Goal: Task Accomplishment & Management: Complete application form

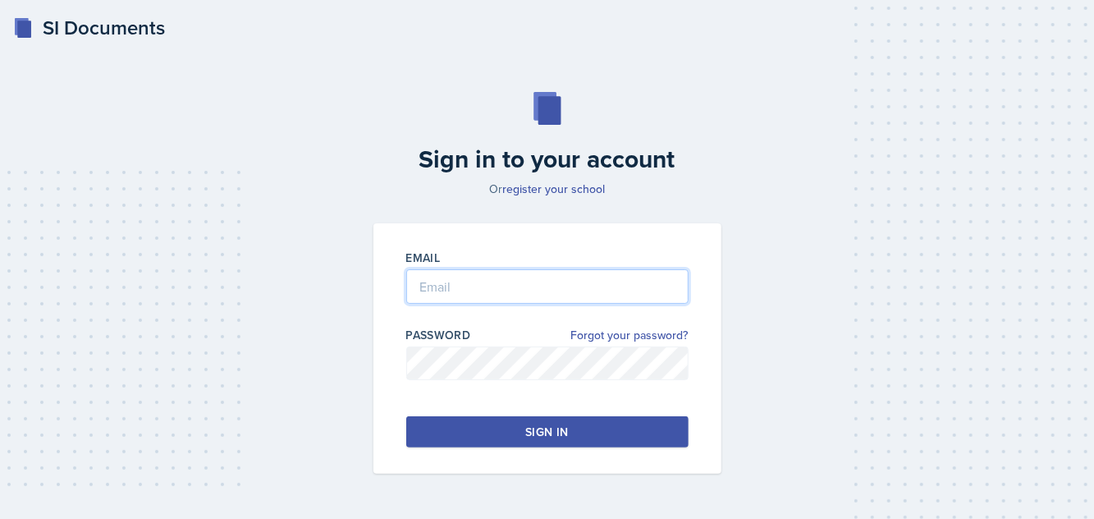
click at [505, 304] on input "email" at bounding box center [547, 286] width 282 height 34
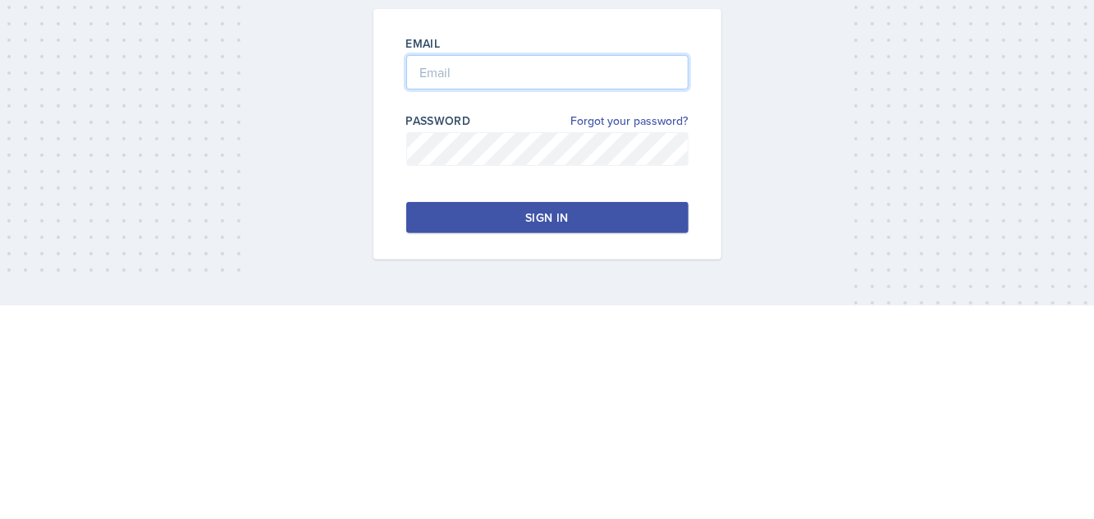
type input "[EMAIL_ADDRESS][DOMAIN_NAME]"
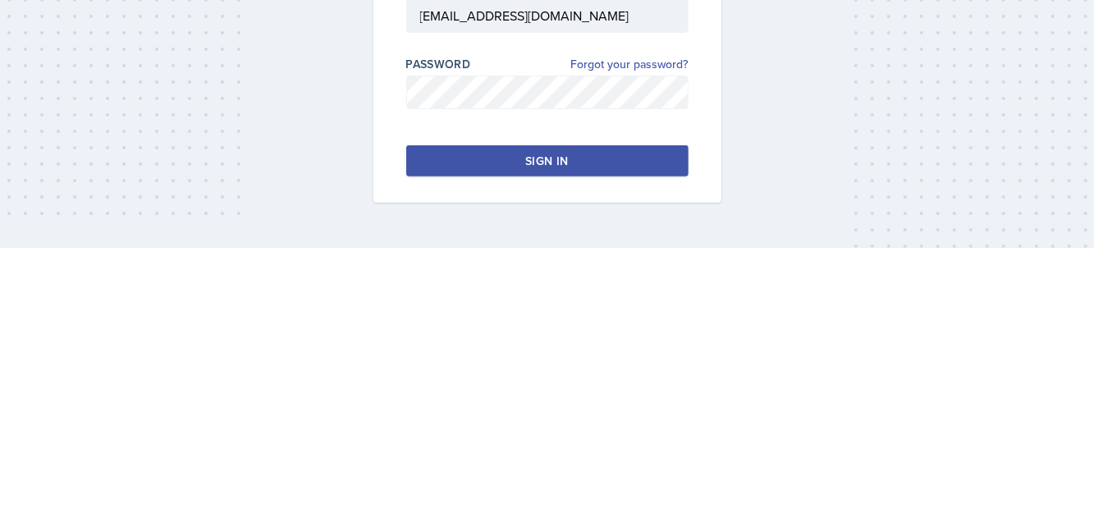
click at [875, 403] on div "Sign in to your account Or register your school Email [EMAIL_ADDRESS][DOMAIN_NA…" at bounding box center [546, 282] width 1041 height 487
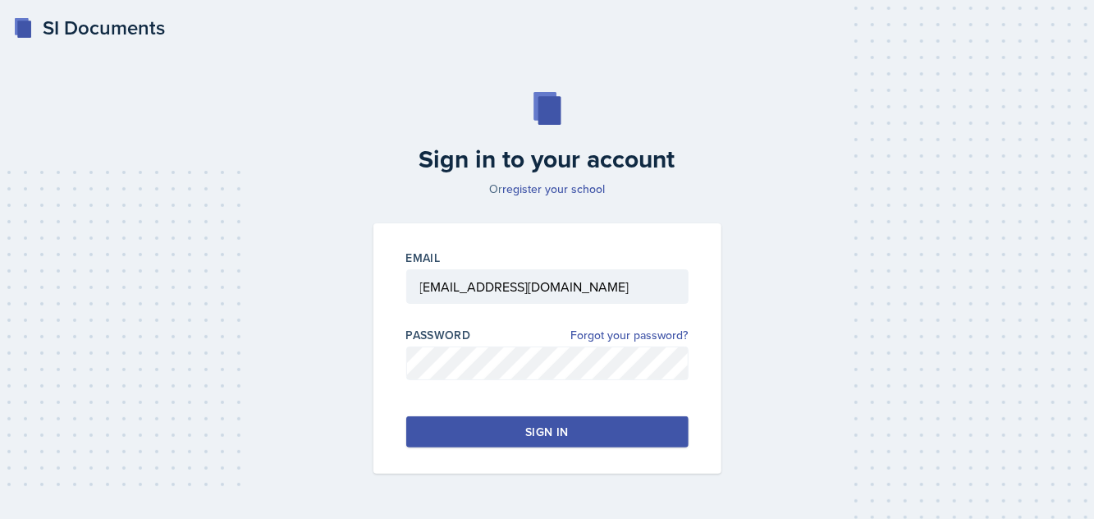
click at [523, 445] on button "Sign in" at bounding box center [547, 431] width 282 height 31
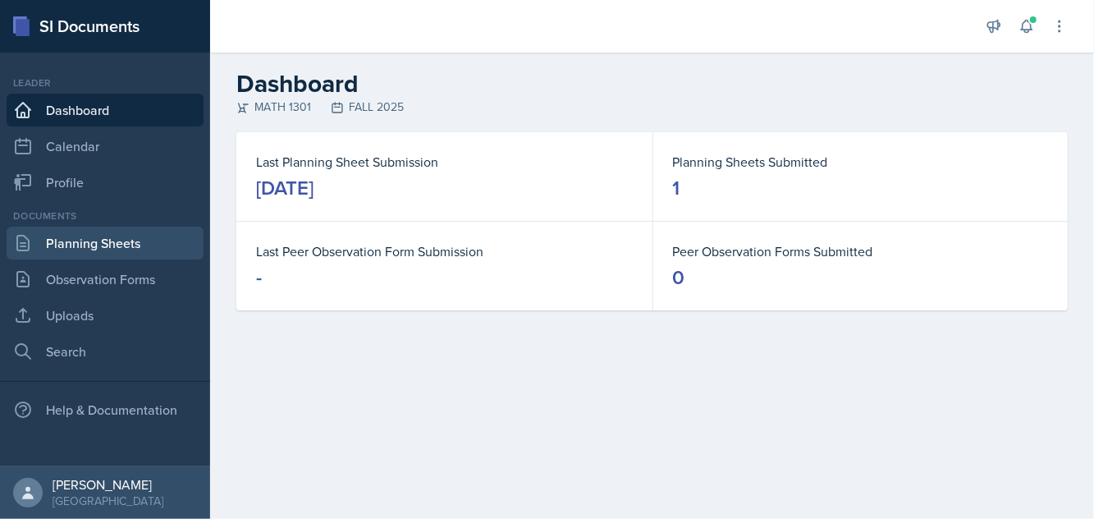
click at [143, 243] on link "Planning Sheets" at bounding box center [105, 242] width 197 height 33
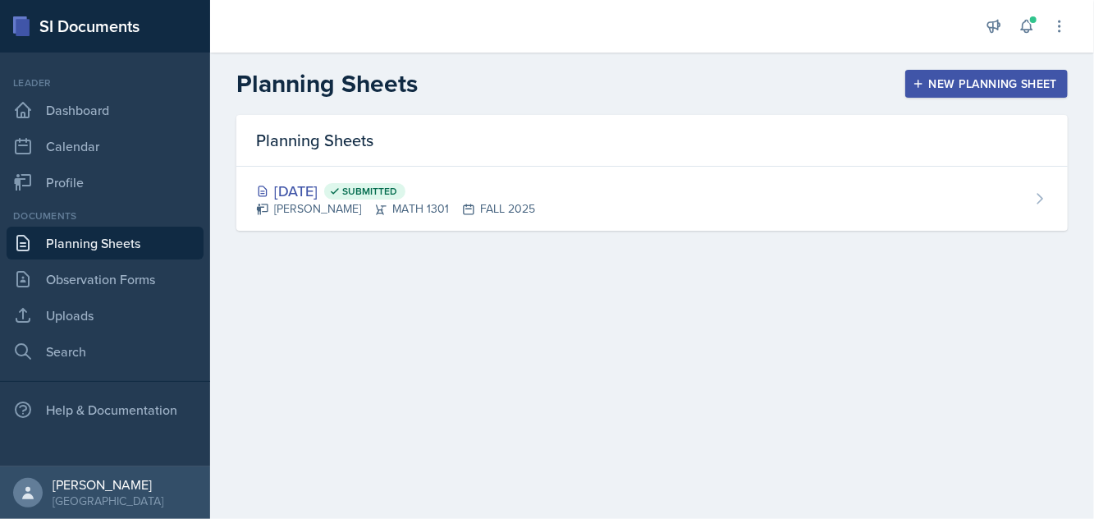
click at [978, 90] on div "New Planning Sheet" at bounding box center [986, 83] width 141 height 13
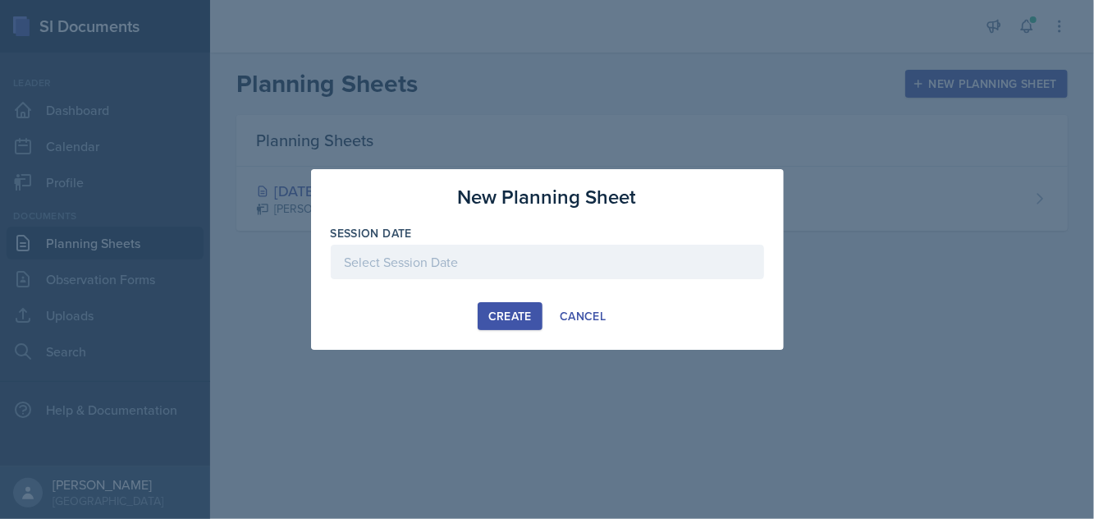
click at [532, 279] on div at bounding box center [547, 287] width 433 height 16
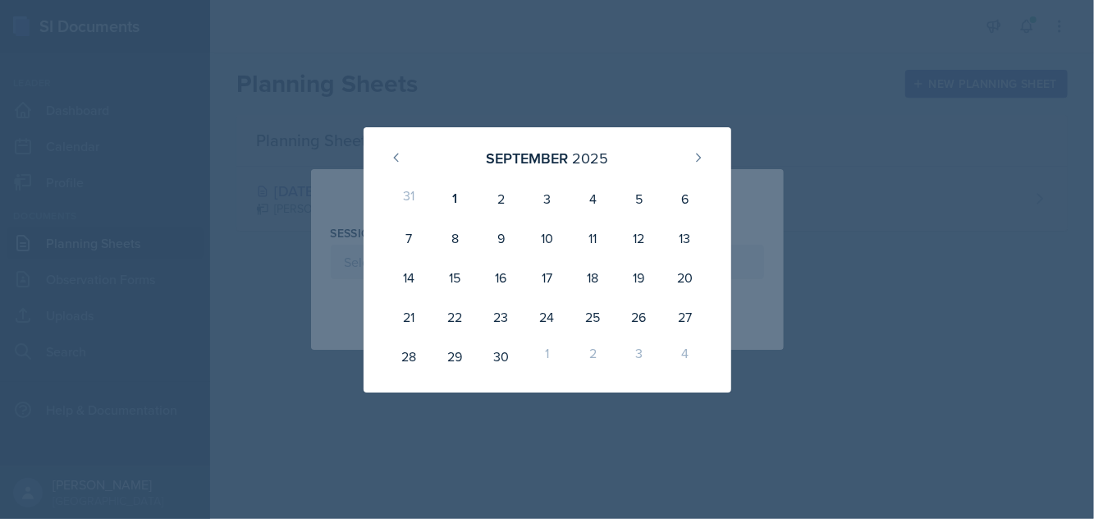
click at [550, 197] on div "3" at bounding box center [546, 198] width 46 height 39
type input "[DATE]"
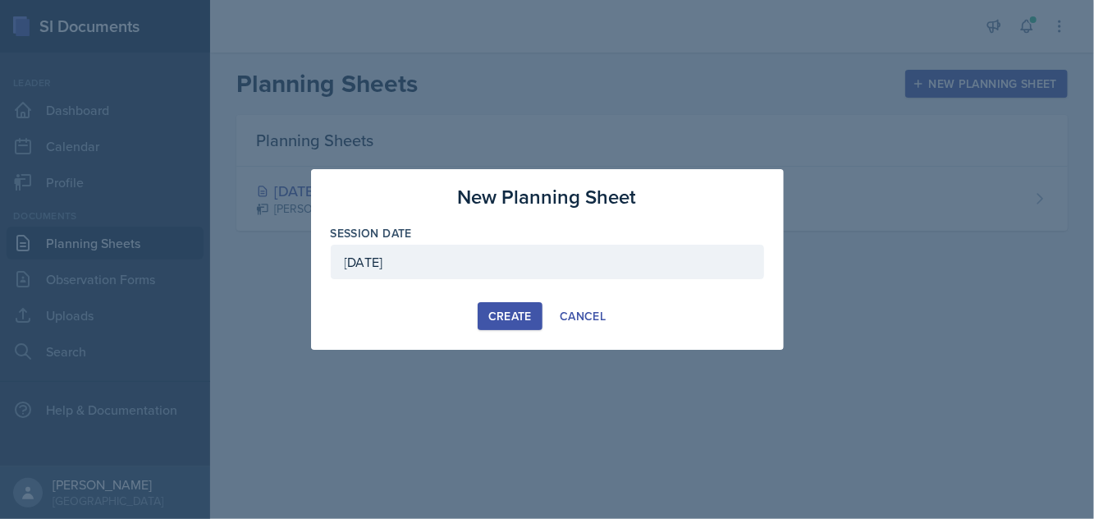
click at [502, 318] on div "Create" at bounding box center [509, 315] width 43 height 13
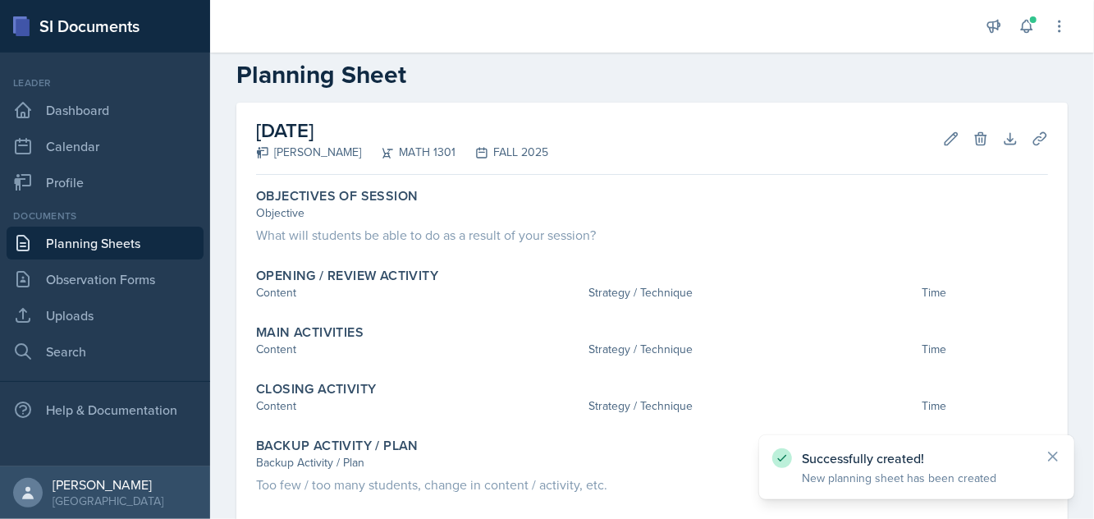
scroll to position [39, 0]
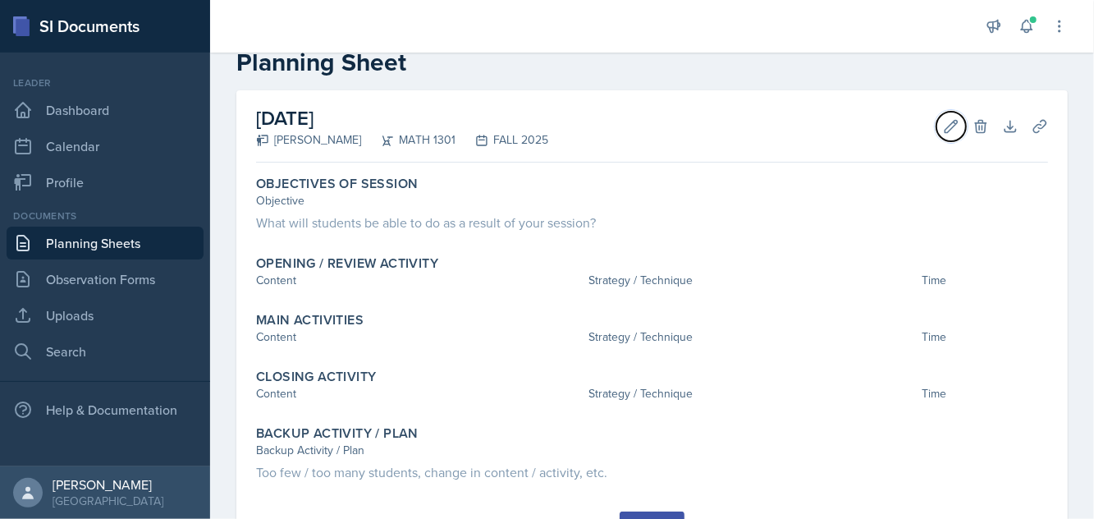
click at [942, 137] on button "Edit" at bounding box center [951, 127] width 30 height 30
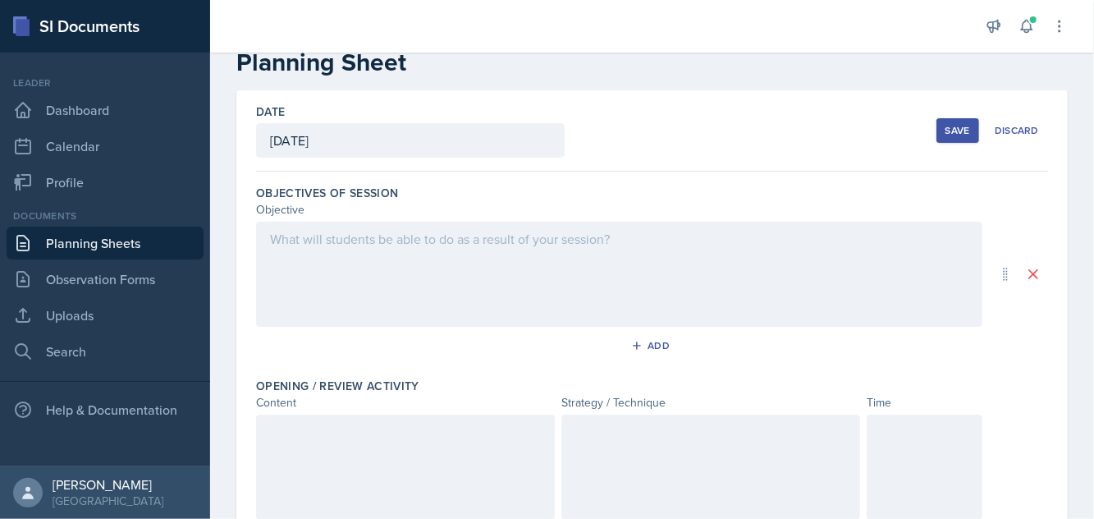
click at [368, 274] on div at bounding box center [619, 274] width 726 height 105
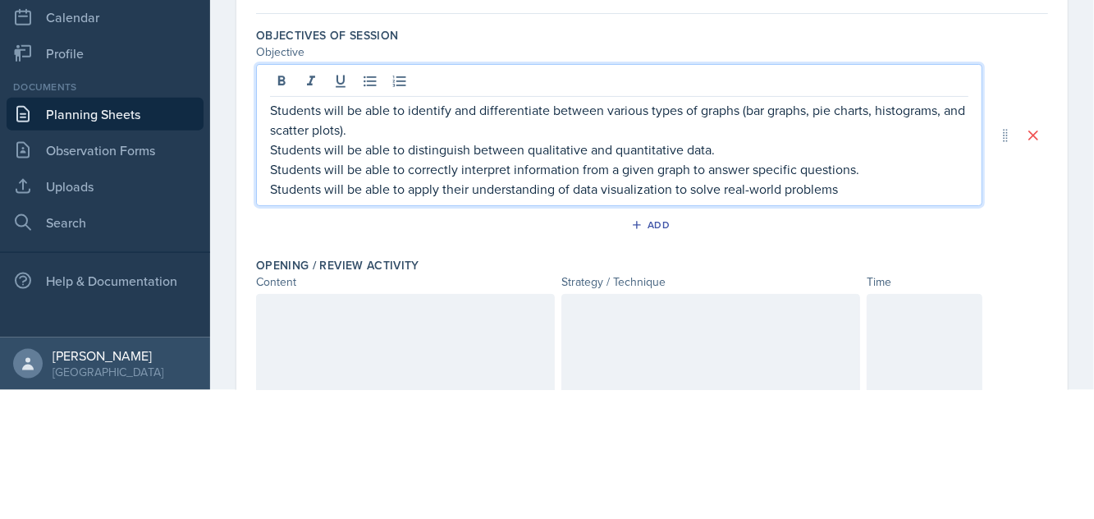
click at [847, 323] on p "Students will be able to apply their understanding of data visualization to sol…" at bounding box center [619, 318] width 698 height 20
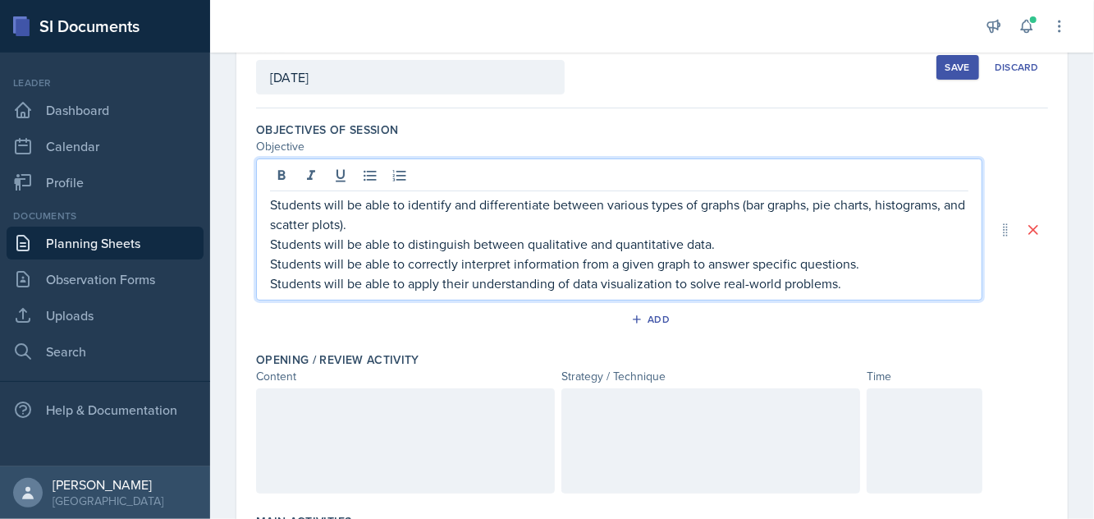
scroll to position [94, 0]
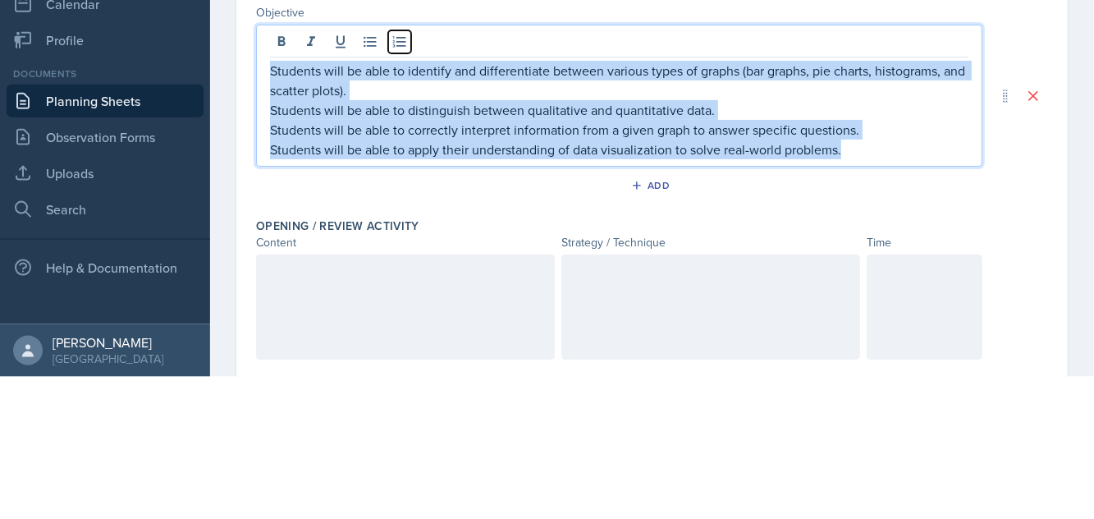
click at [404, 179] on icon at bounding box center [399, 184] width 16 height 16
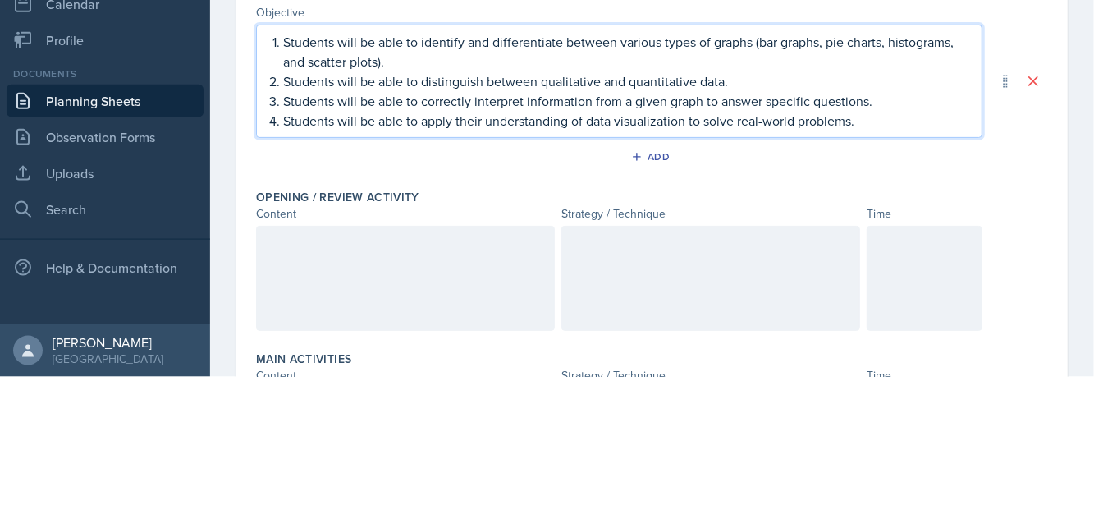
click at [1011, 280] on div "Students will be able to identify and differentiate between various types of gr…" at bounding box center [652, 223] width 792 height 113
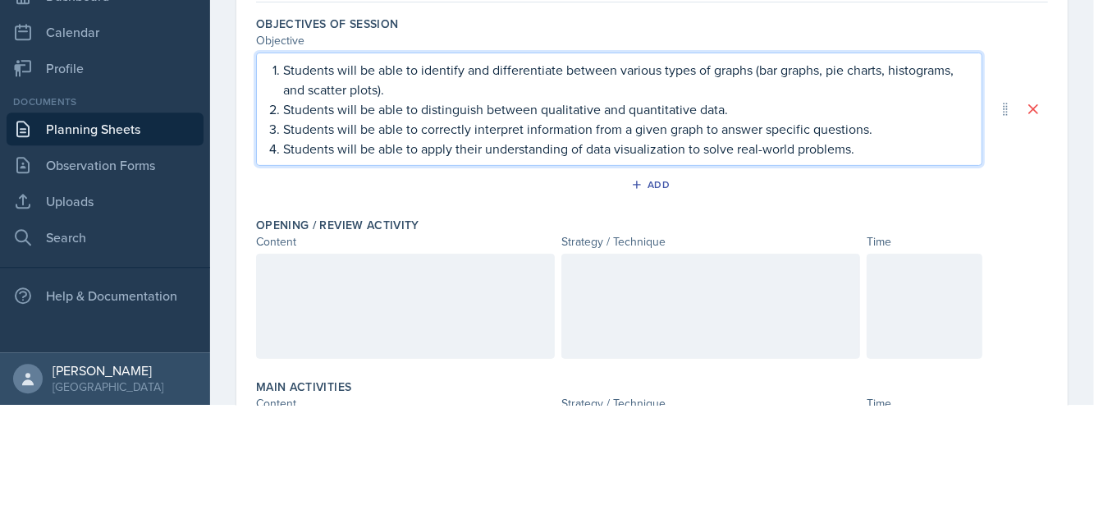
scroll to position [65, 0]
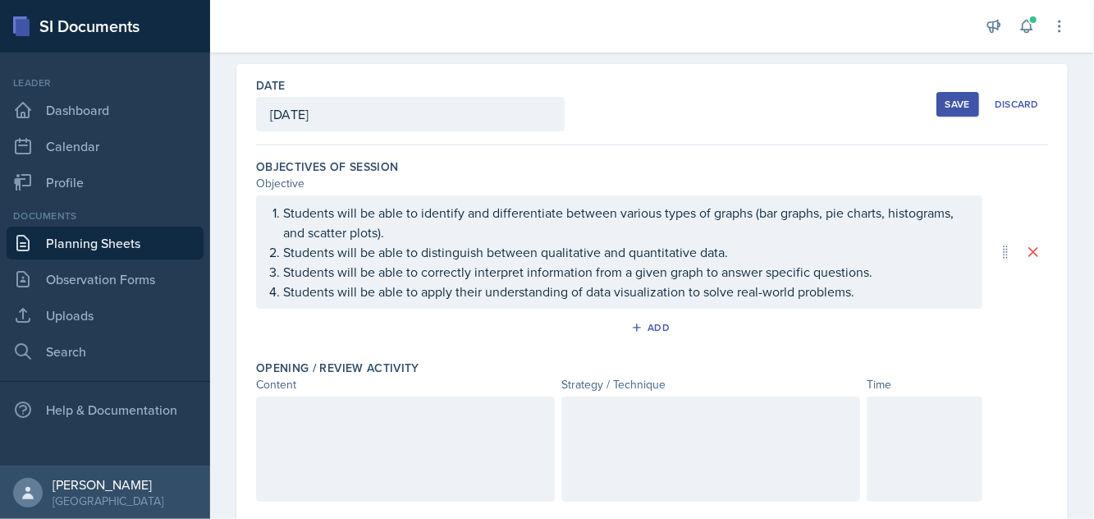
click at [379, 419] on div at bounding box center [405, 448] width 299 height 105
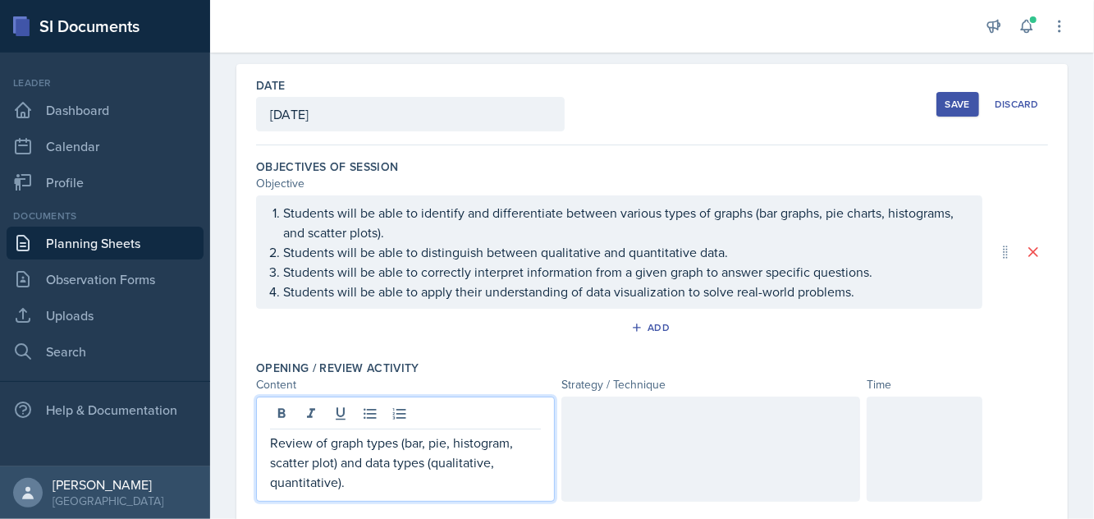
scroll to position [0, 0]
click at [651, 376] on div "Opening / Review Activity" at bounding box center [652, 367] width 792 height 16
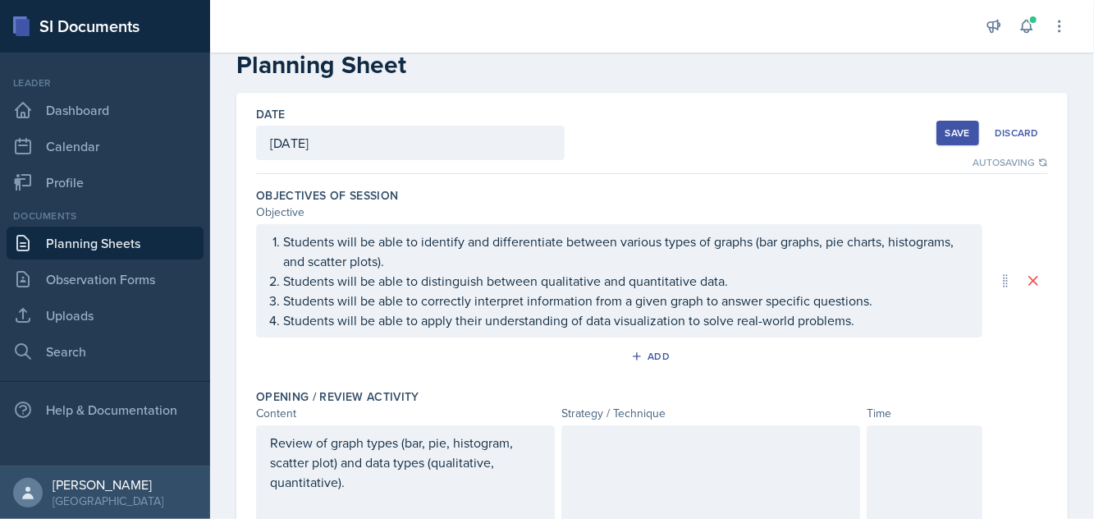
click at [612, 472] on div at bounding box center [710, 477] width 299 height 105
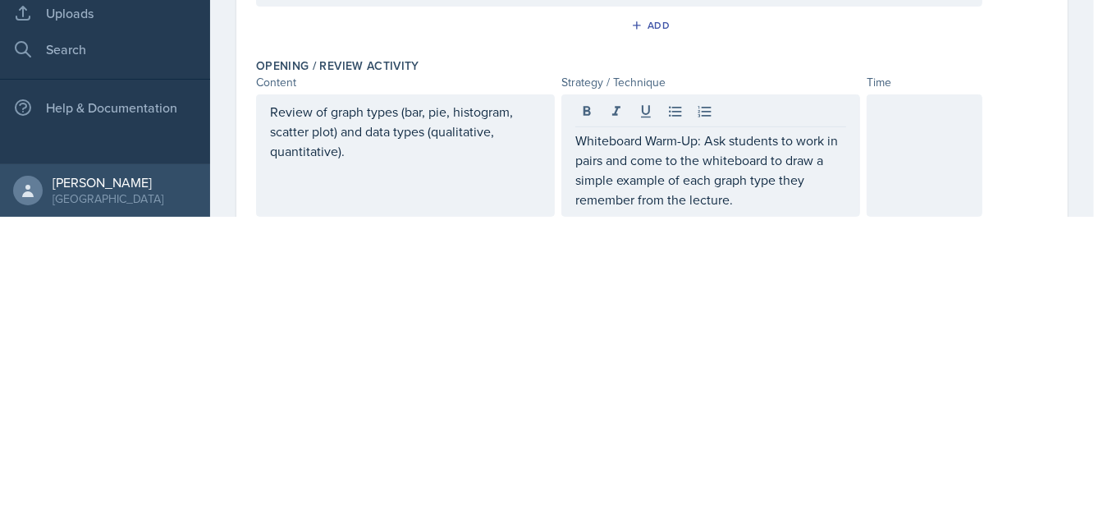
scroll to position [29, 0]
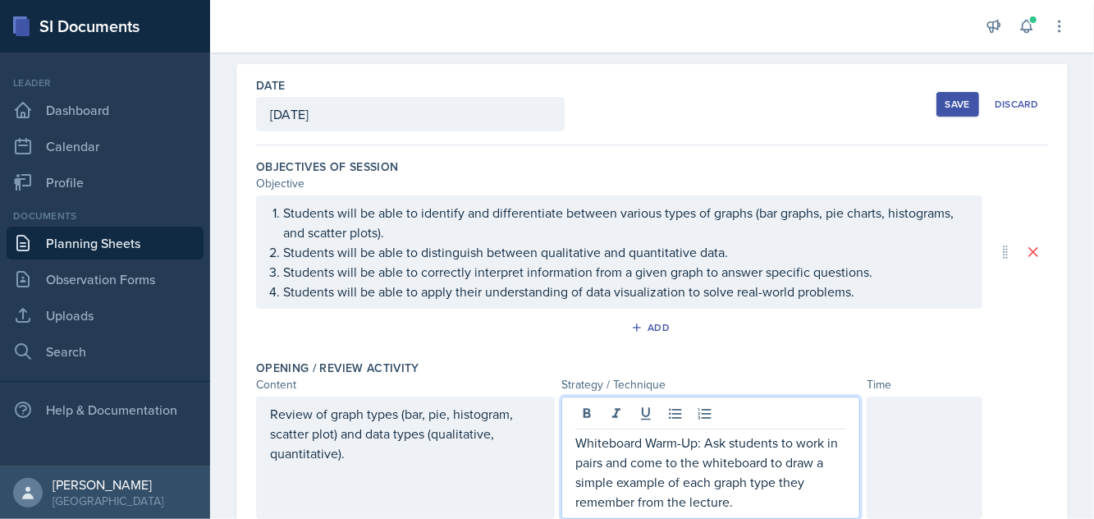
click at [912, 376] on div "Opening / Review Activity" at bounding box center [652, 367] width 792 height 16
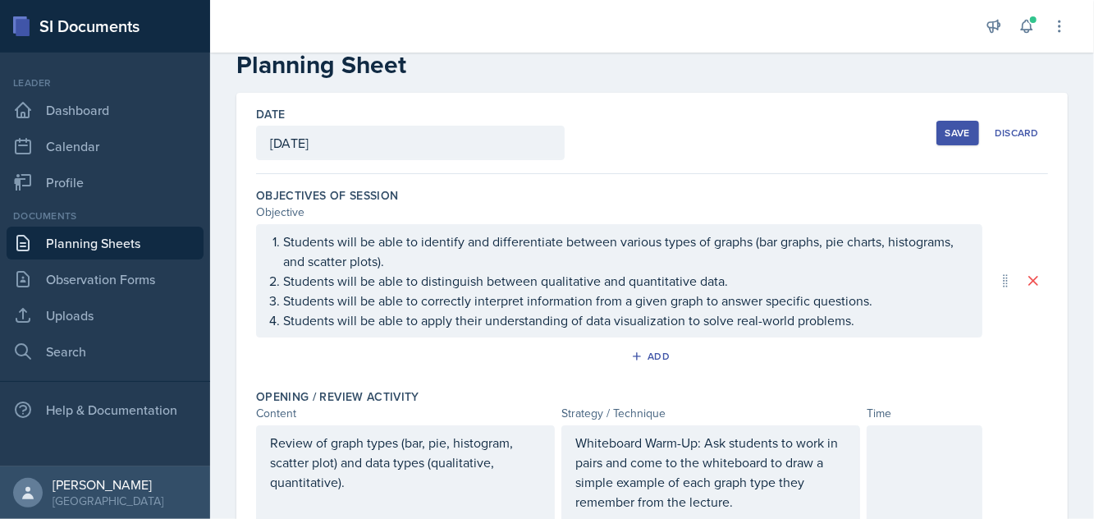
click at [899, 446] on div at bounding box center [924, 477] width 116 height 105
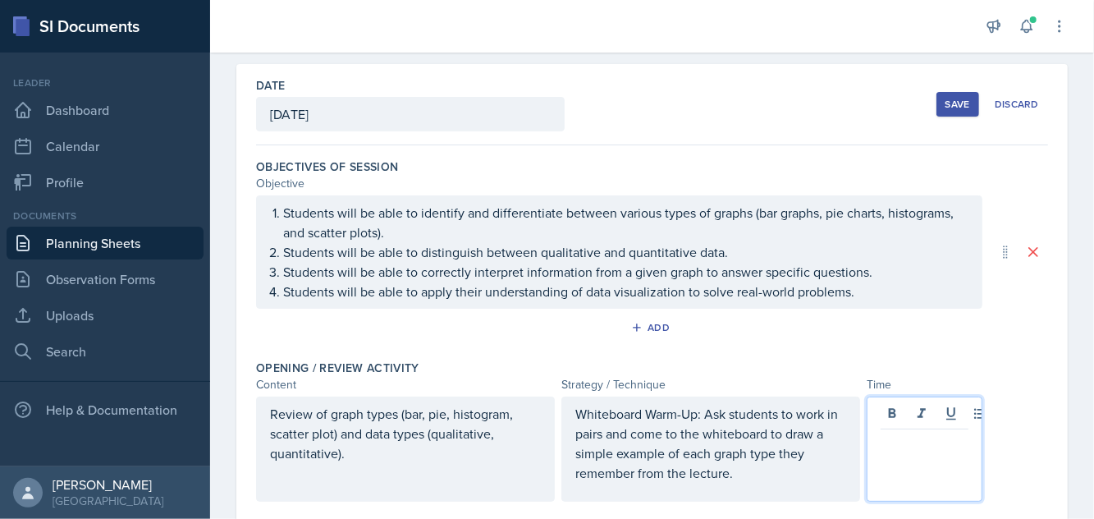
scroll to position [29, 0]
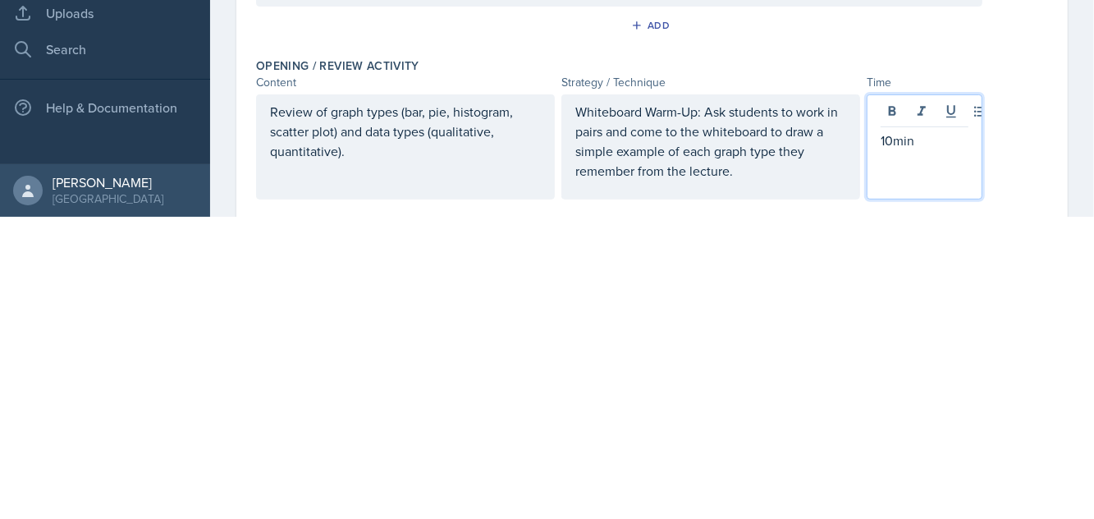
click at [1040, 454] on div "Review of graph types (bar, pie, histogram, scatter plot) and data types (quali…" at bounding box center [652, 448] width 792 height 105
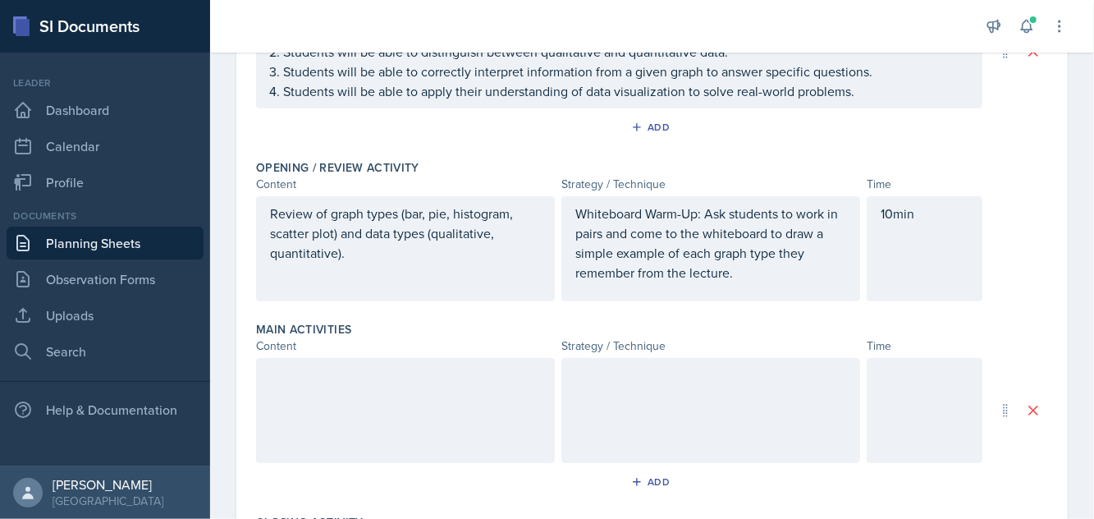
scroll to position [281, 0]
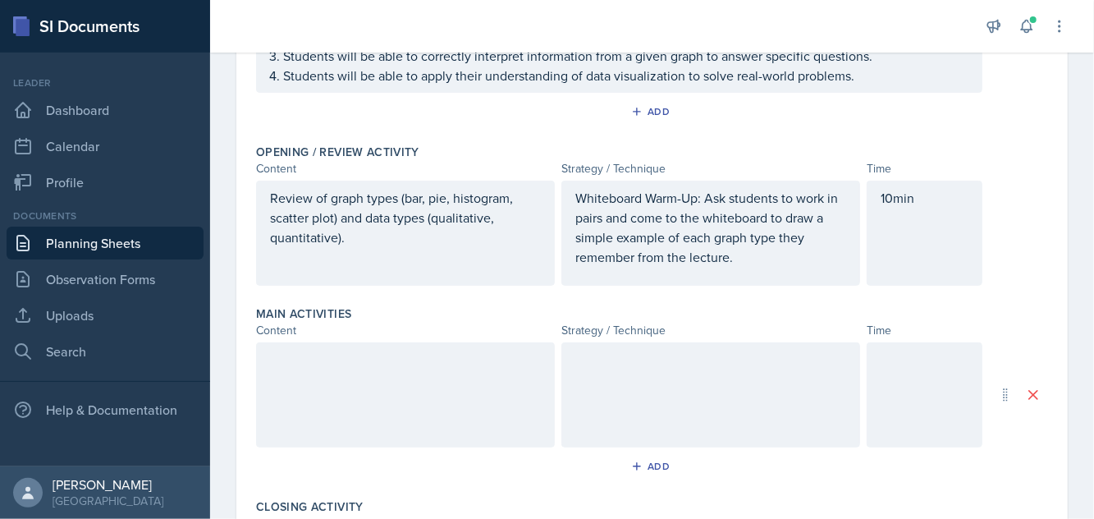
click at [324, 377] on div at bounding box center [405, 394] width 299 height 105
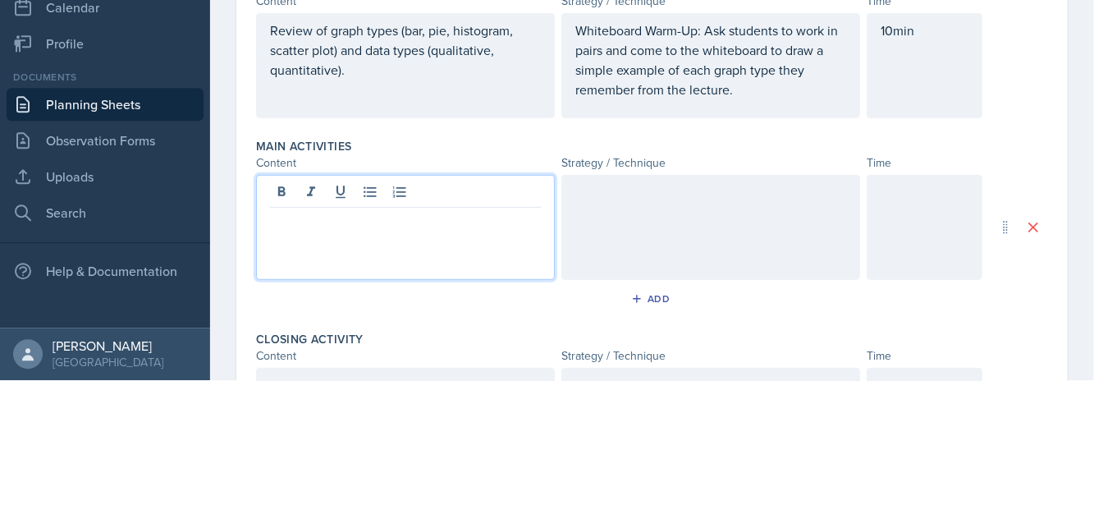
scroll to position [29, 0]
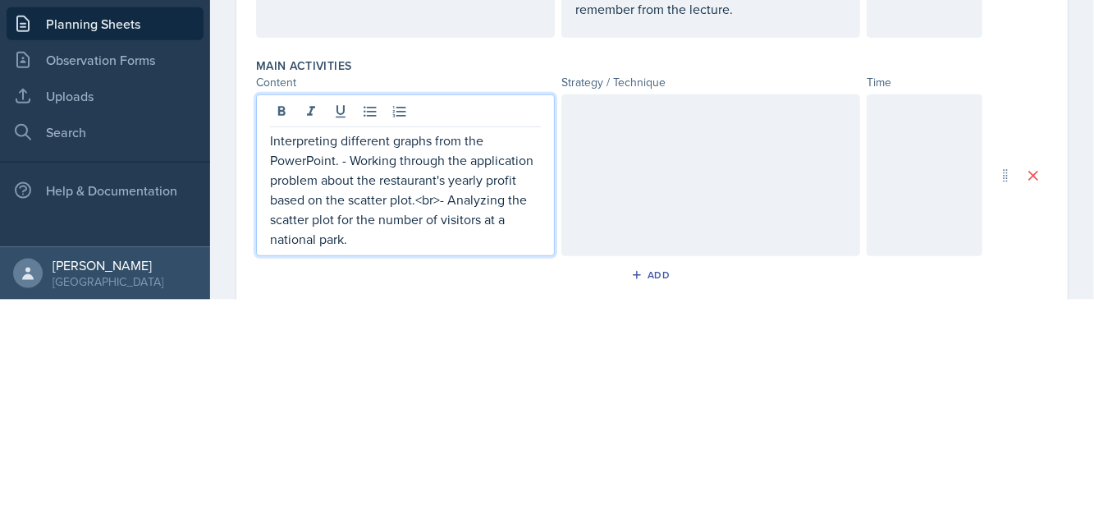
click at [354, 350] on p "Interpreting different graphs from the PowerPoint. - Working through the applic…" at bounding box center [405, 409] width 271 height 118
click at [344, 350] on p "Interpreting different graphs from the PowerPoint. - Working through the applic…" at bounding box center [405, 409] width 271 height 118
click at [444, 386] on p "Interpreting different graphs from the PowerPoint. Working through the applicat…" at bounding box center [405, 409] width 271 height 118
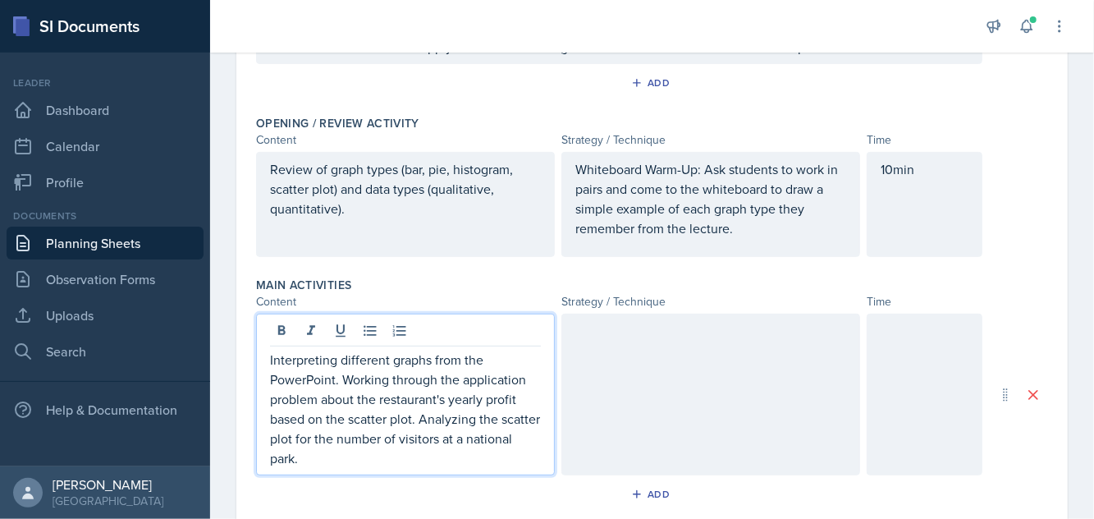
click at [638, 310] on div "Strategy / Technique" at bounding box center [710, 301] width 299 height 17
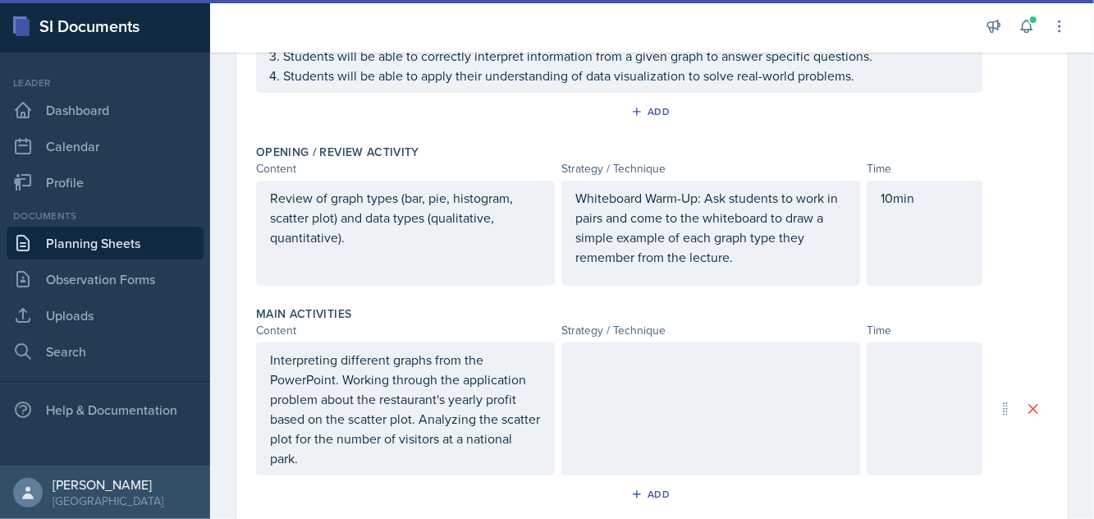
click at [606, 377] on div at bounding box center [710, 408] width 299 height 133
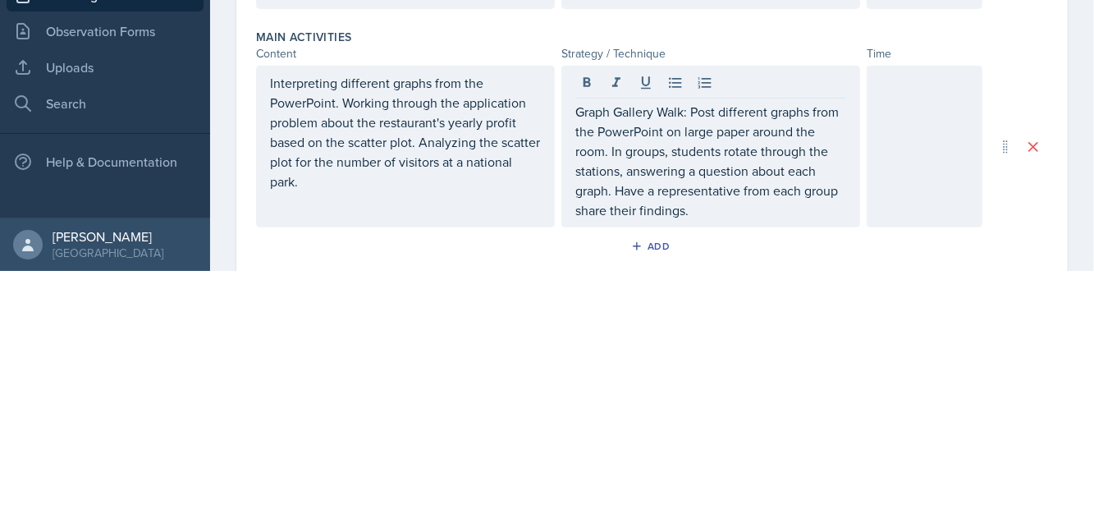
scroll to position [0, 0]
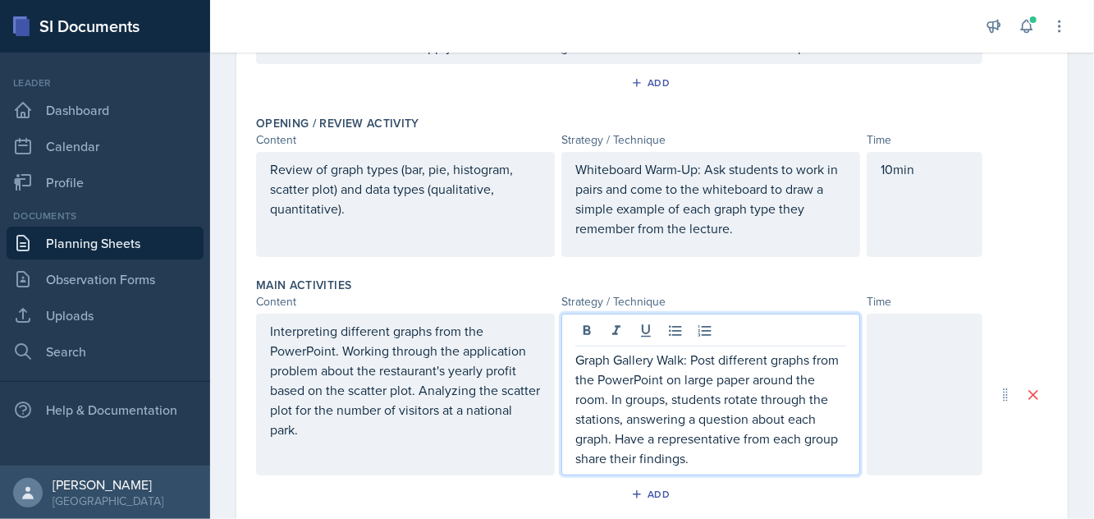
click at [924, 381] on div at bounding box center [924, 394] width 116 height 162
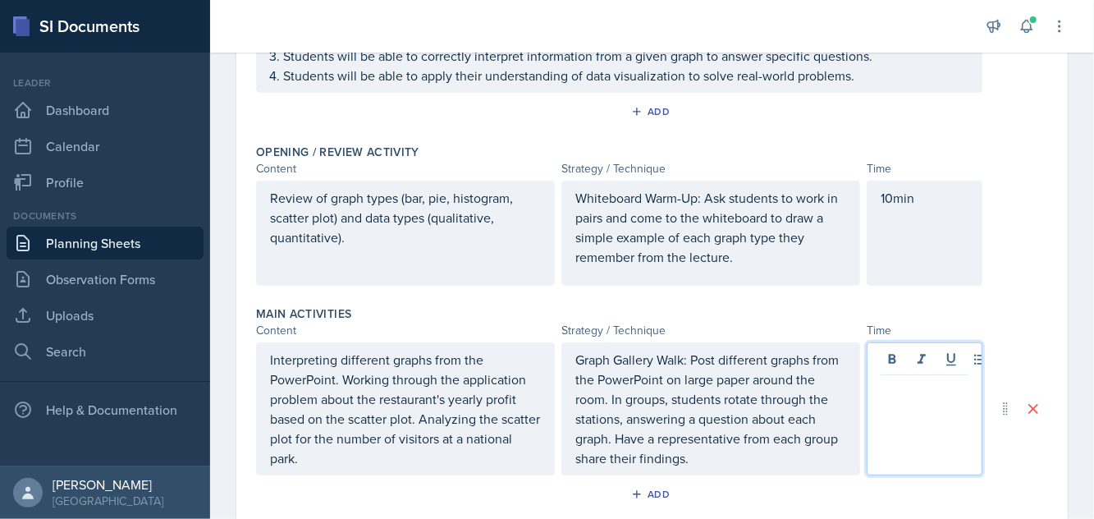
scroll to position [309, 0]
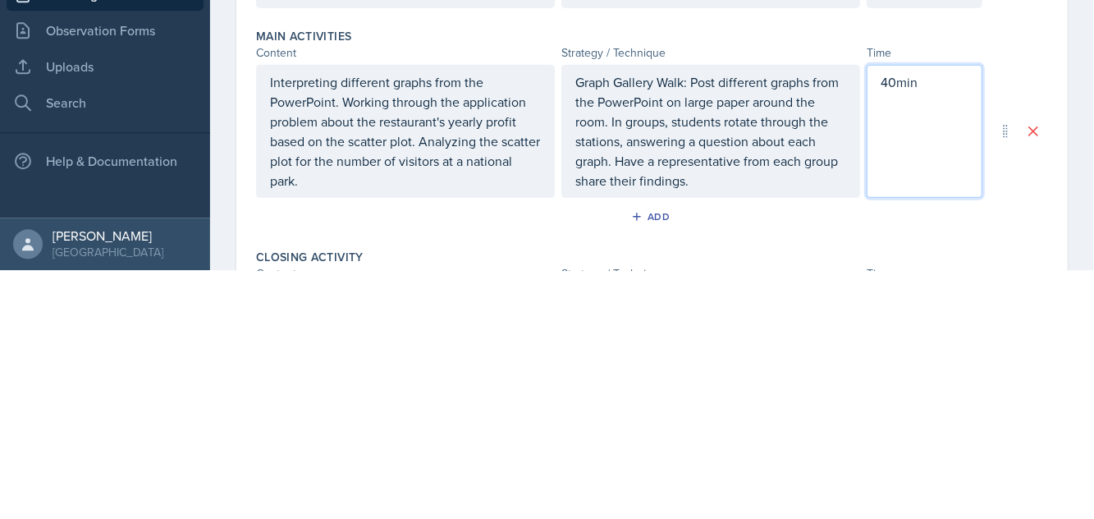
click at [1063, 272] on div "Date [DATE] [DATE] 31 1 2 3 4 5 6 7 8 9 10 11 12 13 14 15 16 17 18 19 20 21 22 …" at bounding box center [651, 323] width 831 height 1008
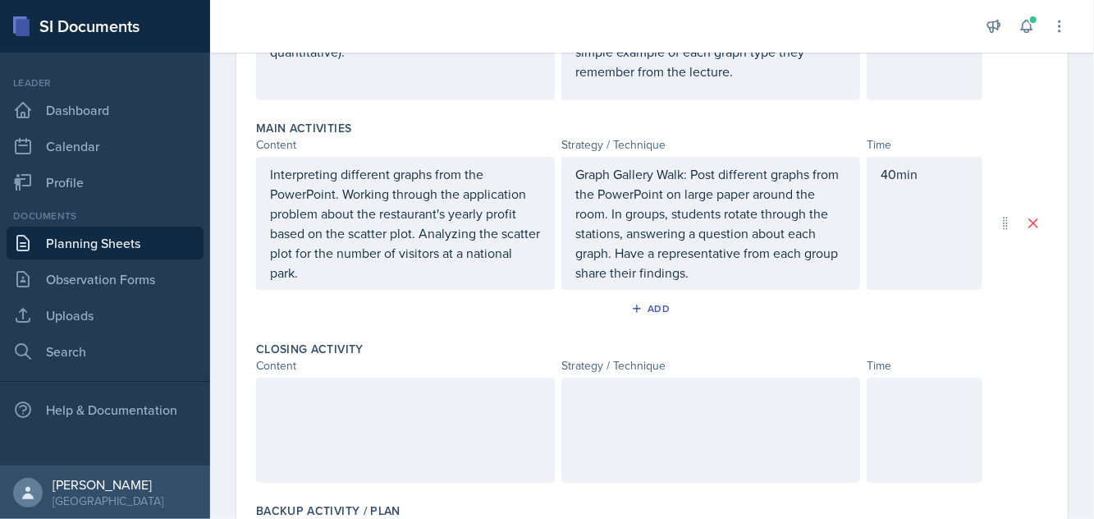
scroll to position [470, 0]
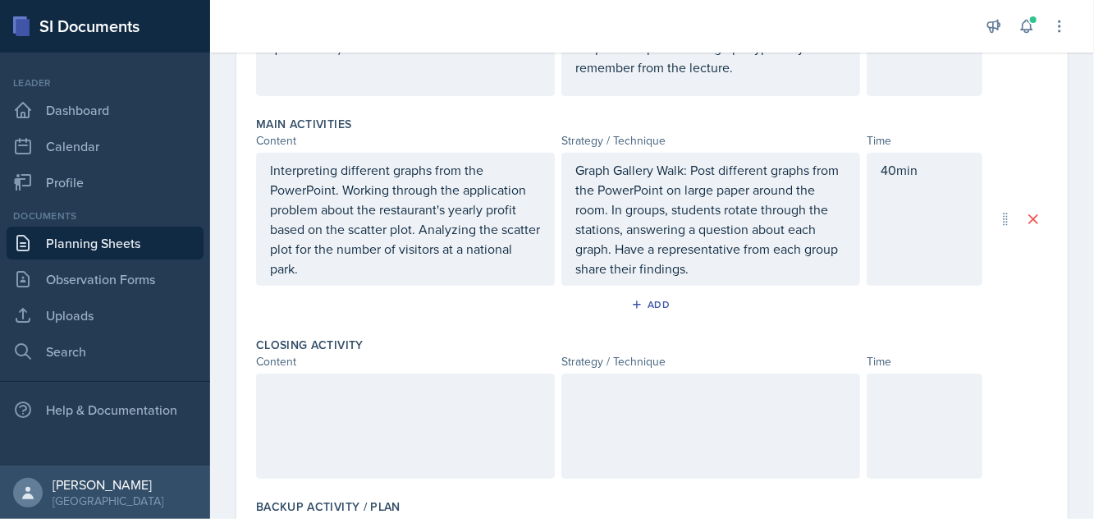
click at [363, 409] on div at bounding box center [405, 425] width 299 height 105
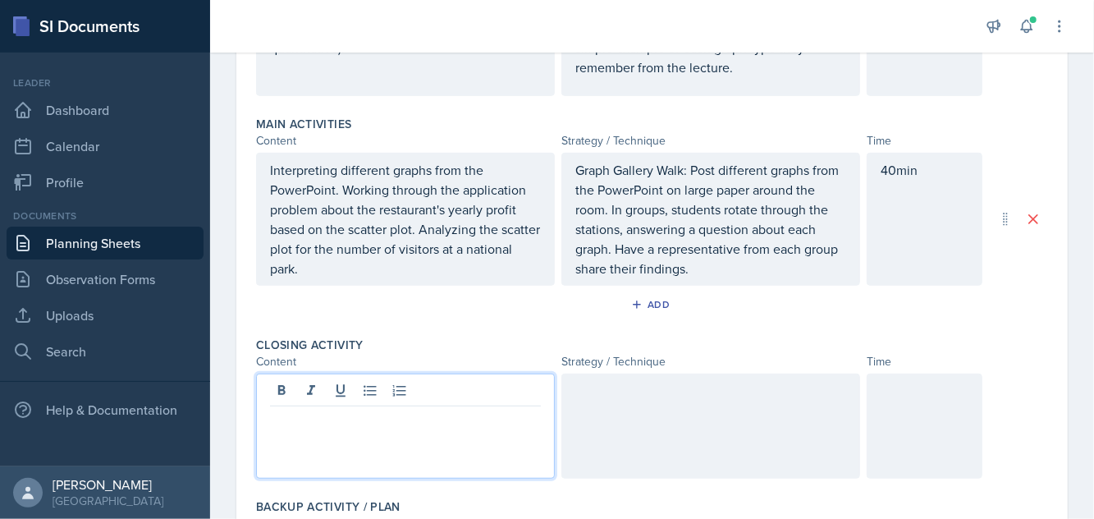
scroll to position [499, 0]
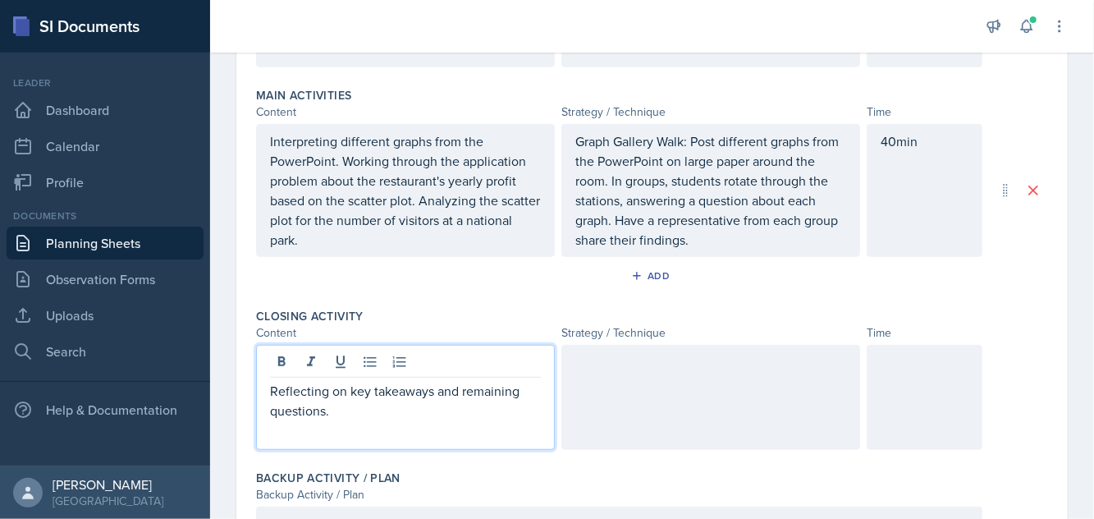
click at [606, 377] on div at bounding box center [710, 397] width 299 height 105
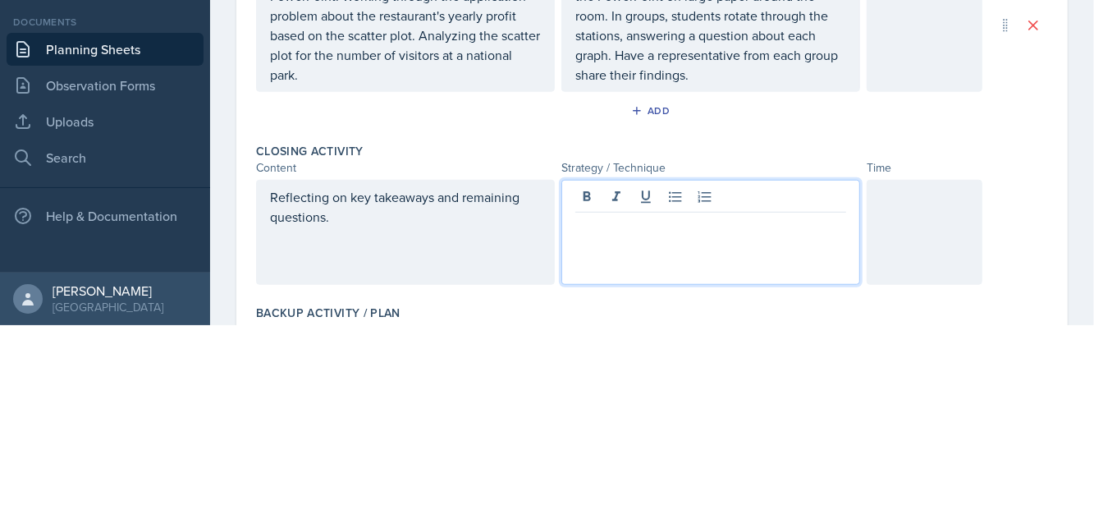
scroll to position [5, 0]
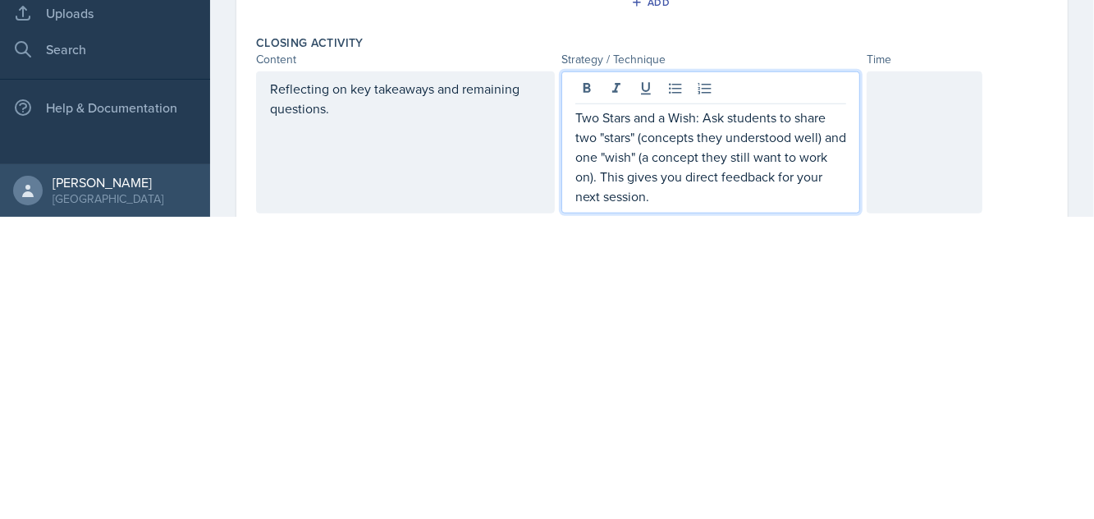
click at [909, 400] on p at bounding box center [924, 391] width 88 height 20
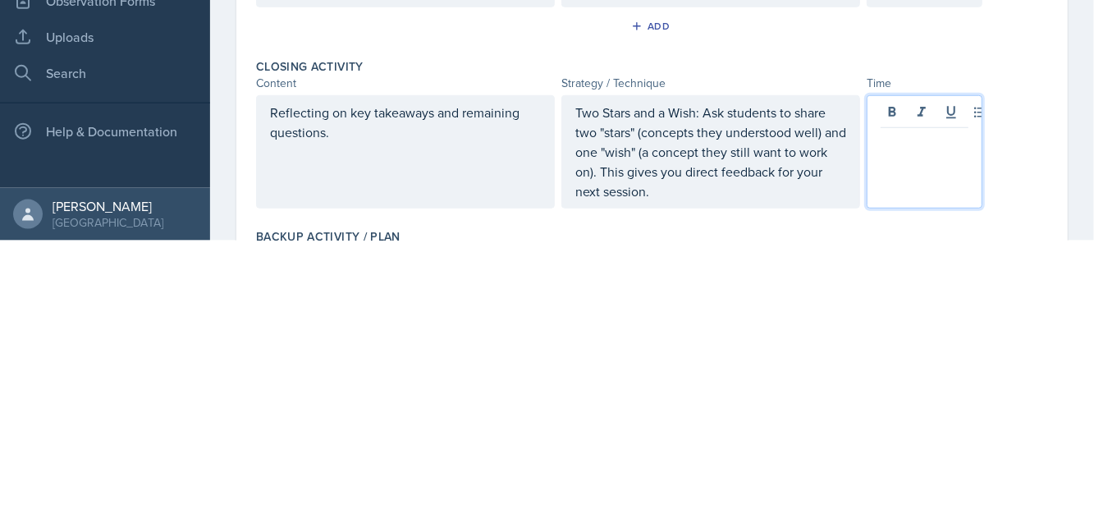
scroll to position [441, 0]
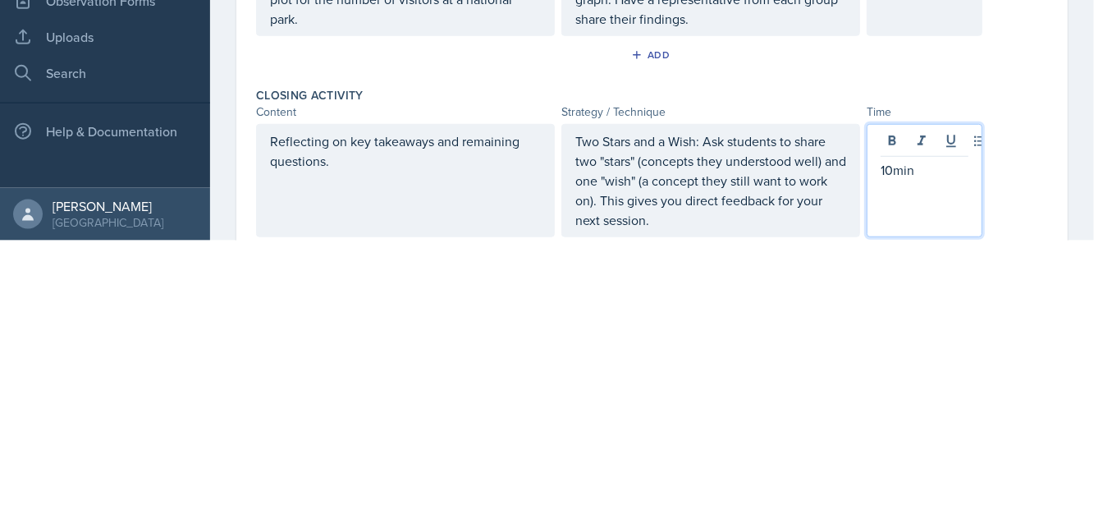
click at [1044, 359] on div "Main Activities Content Strategy / Technique Time Interpreting different graphs…" at bounding box center [652, 248] width 792 height 221
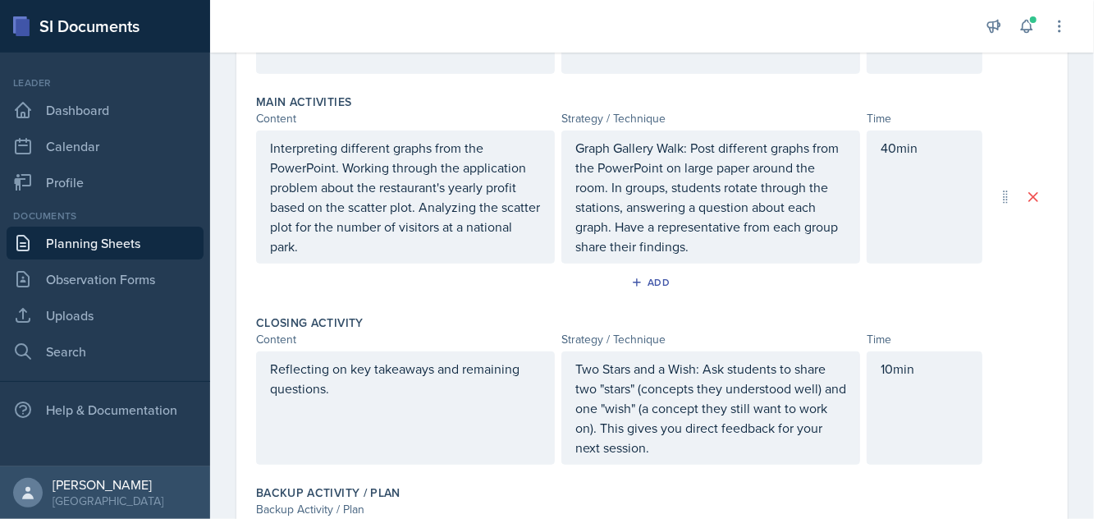
scroll to position [583, 0]
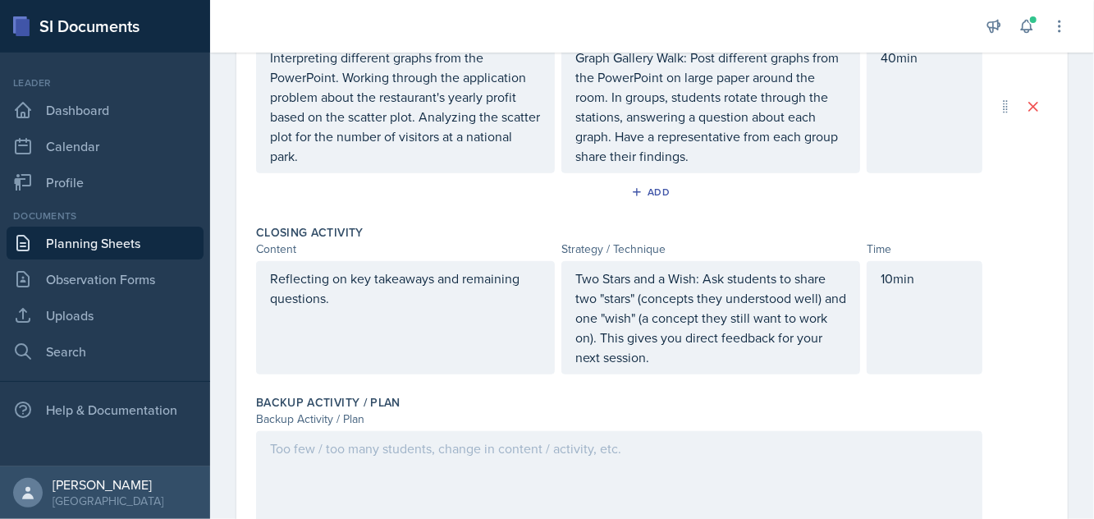
click at [402, 446] on div at bounding box center [619, 483] width 726 height 105
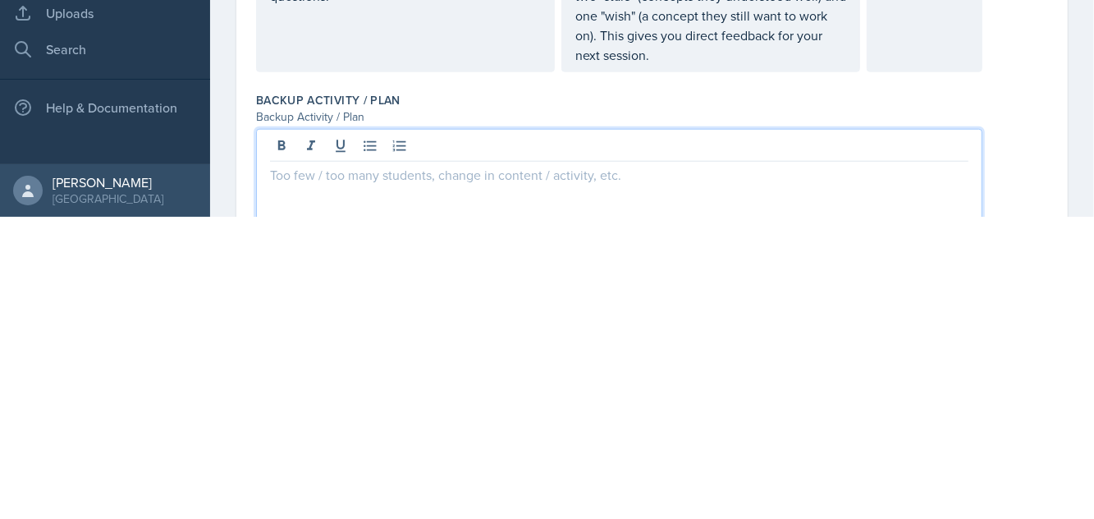
scroll to position [62, 0]
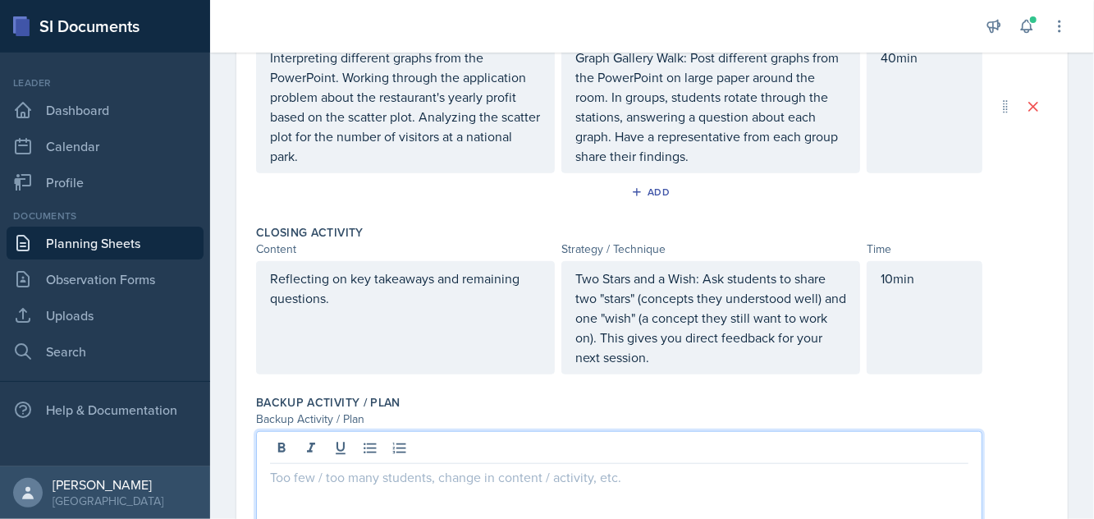
click at [414, 467] on p at bounding box center [619, 477] width 698 height 20
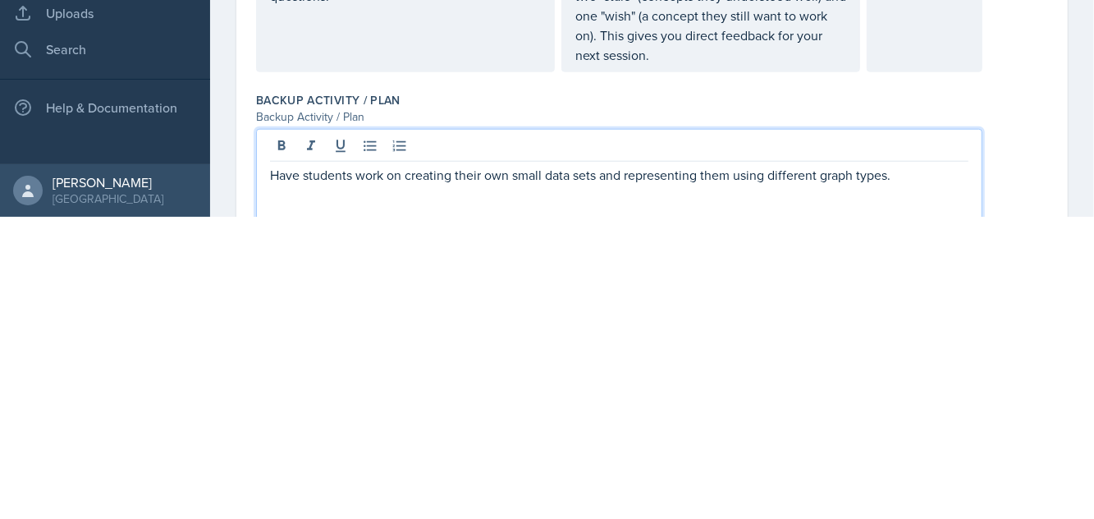
scroll to position [33, 0]
click at [1026, 444] on div "Have students work on creating their own small data sets and representing them …" at bounding box center [652, 483] width 792 height 105
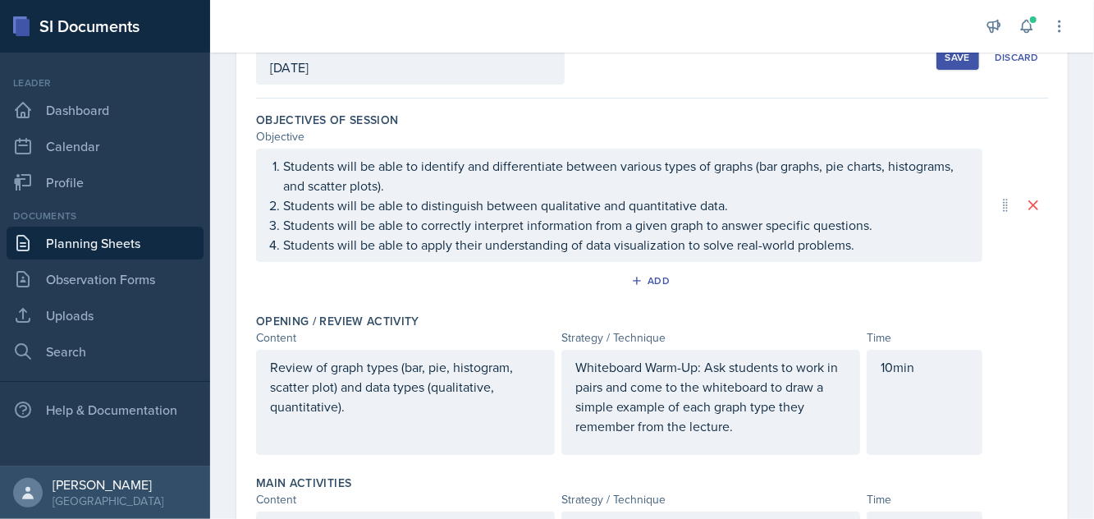
scroll to position [0, 0]
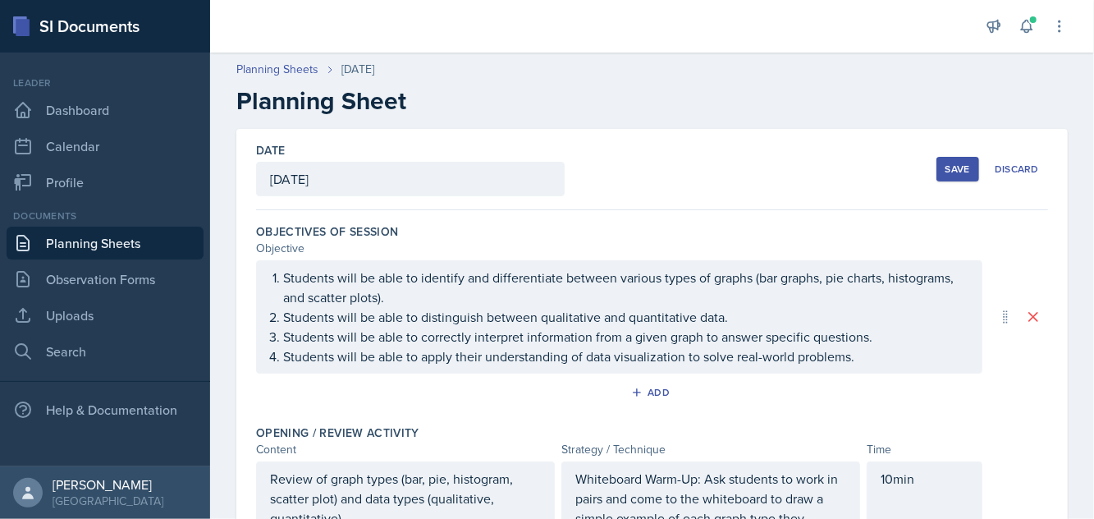
click at [948, 162] on div "Save" at bounding box center [957, 168] width 25 height 13
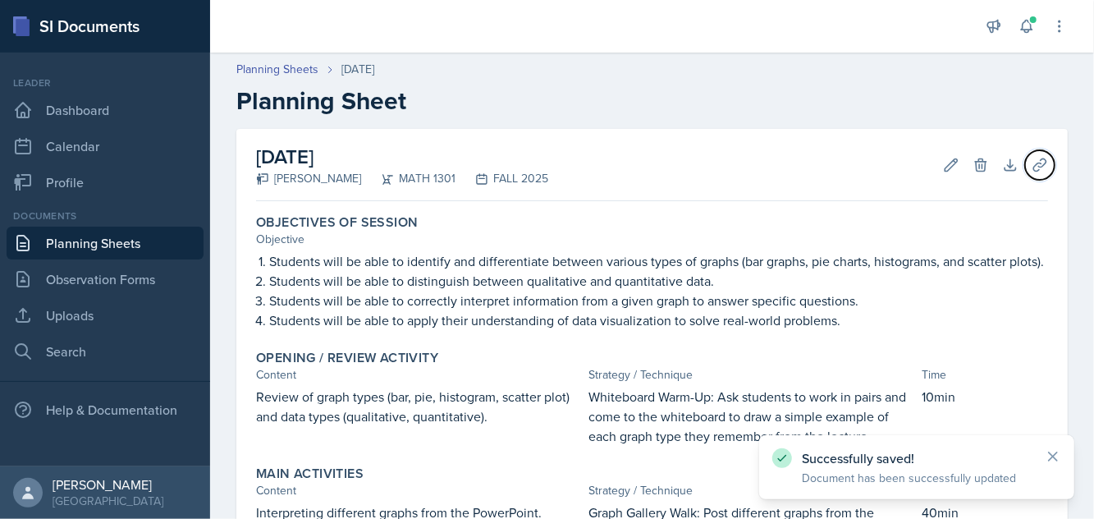
click at [1040, 157] on icon at bounding box center [1039, 165] width 16 height 16
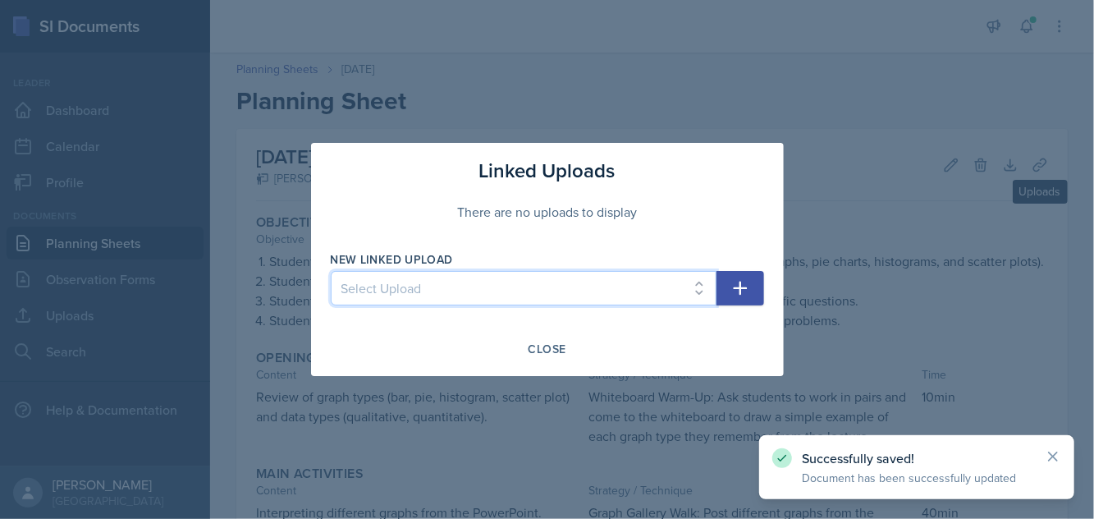
click at [442, 299] on select "Select Upload College Algebra Ch. 1: Introduction to Functions and Graphs Colle…" at bounding box center [524, 288] width 386 height 34
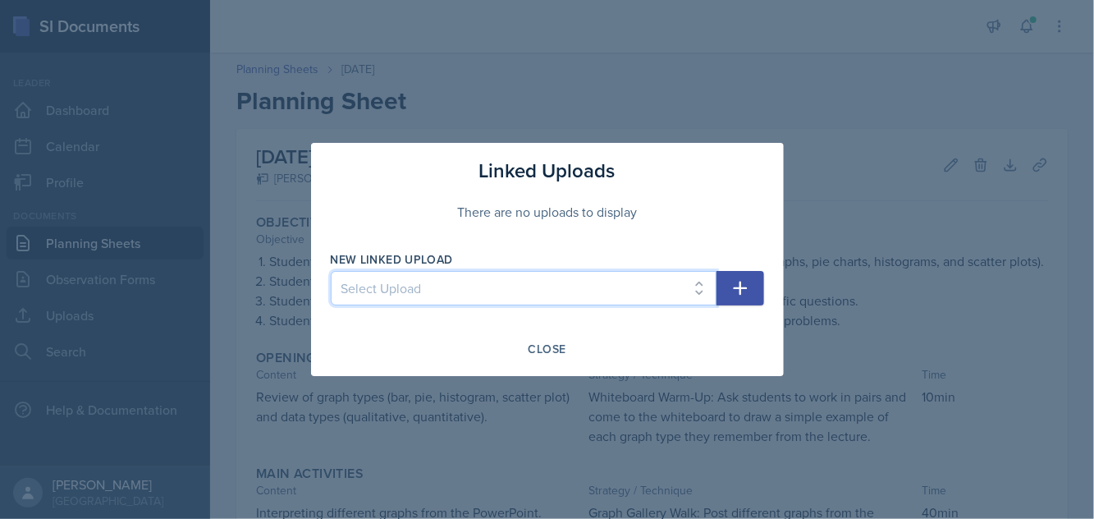
select select "f7b27be2-27e0-4af0-8654-5265d9d0bfc8"
click at [331, 271] on select "Select Upload College Algebra Ch. 1: Introduction to Functions and Graphs Colle…" at bounding box center [524, 288] width 386 height 34
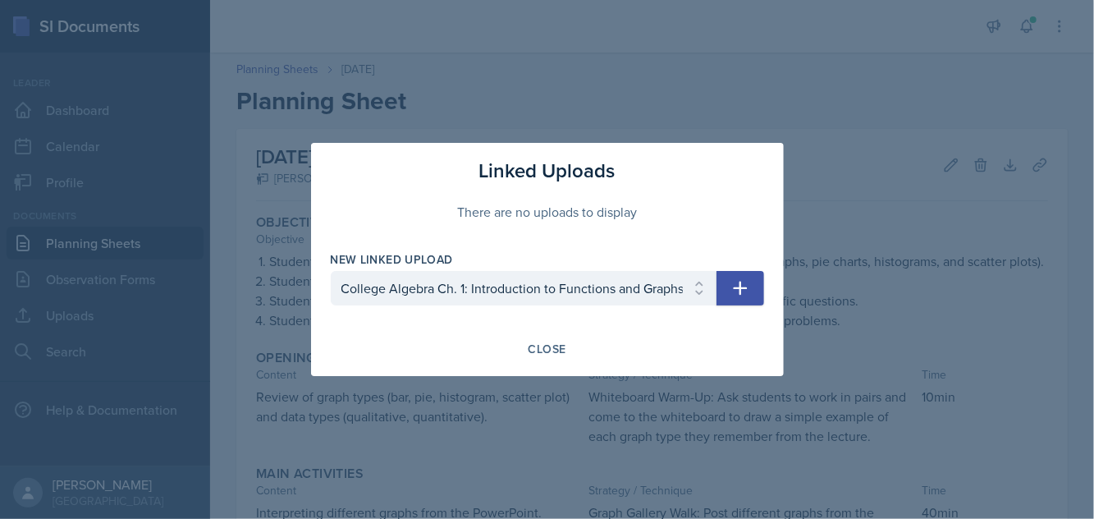
click at [740, 281] on icon "button" at bounding box center [740, 288] width 20 height 20
select select
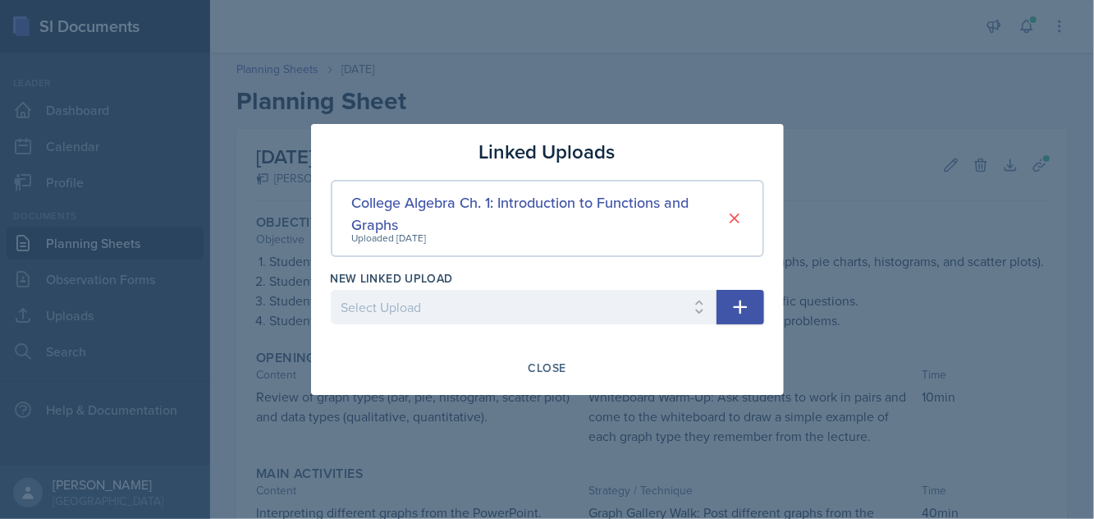
click at [553, 368] on div "Close" at bounding box center [547, 367] width 38 height 13
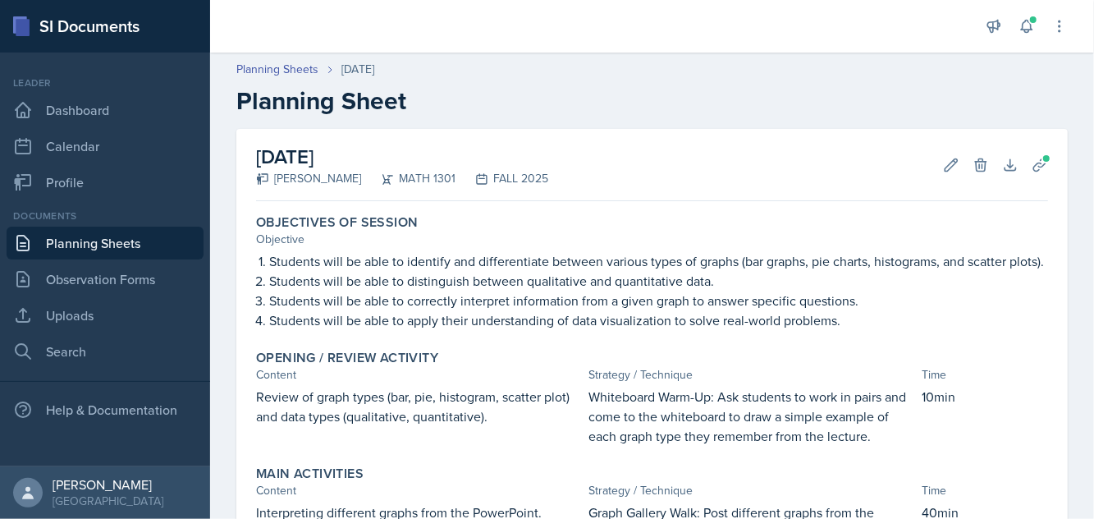
click at [154, 226] on link "Planning Sheets" at bounding box center [105, 242] width 197 height 33
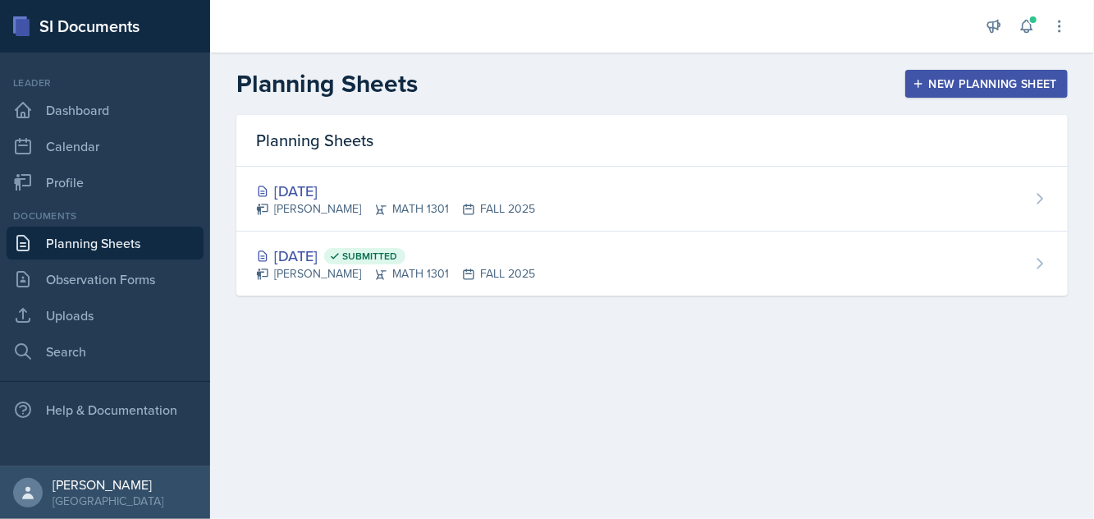
click at [756, 173] on div "[DATE] [PERSON_NAME] MATH 1301 FALL 2025" at bounding box center [651, 199] width 831 height 65
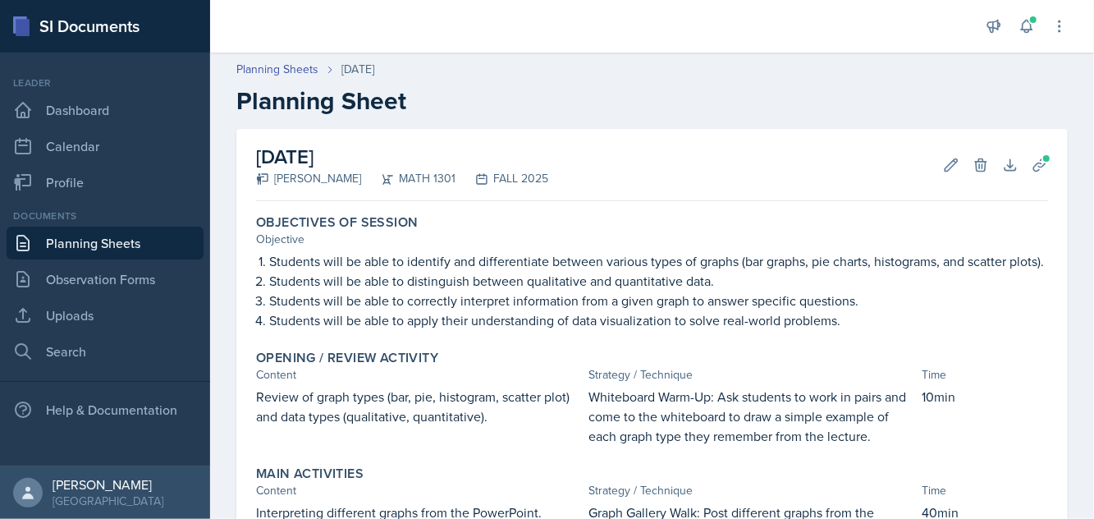
scroll to position [327, 0]
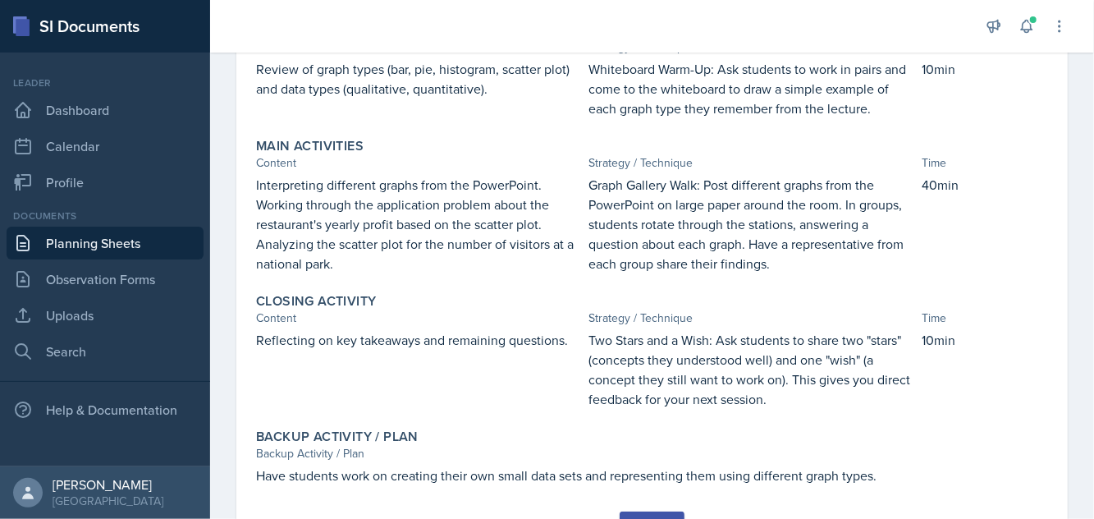
click at [650, 518] on div "Submit" at bounding box center [651, 525] width 43 height 13
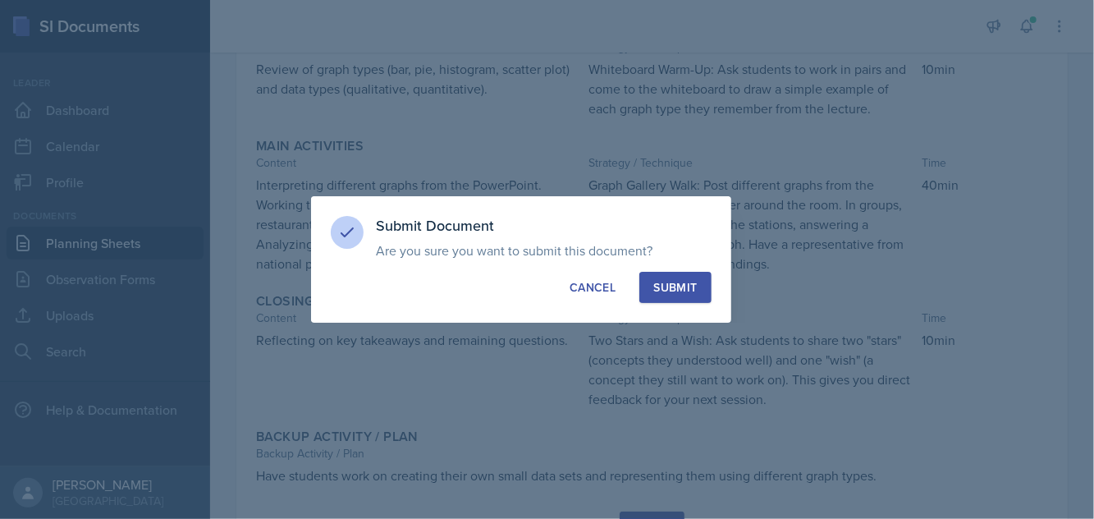
click at [701, 303] on button "Submit" at bounding box center [674, 287] width 71 height 31
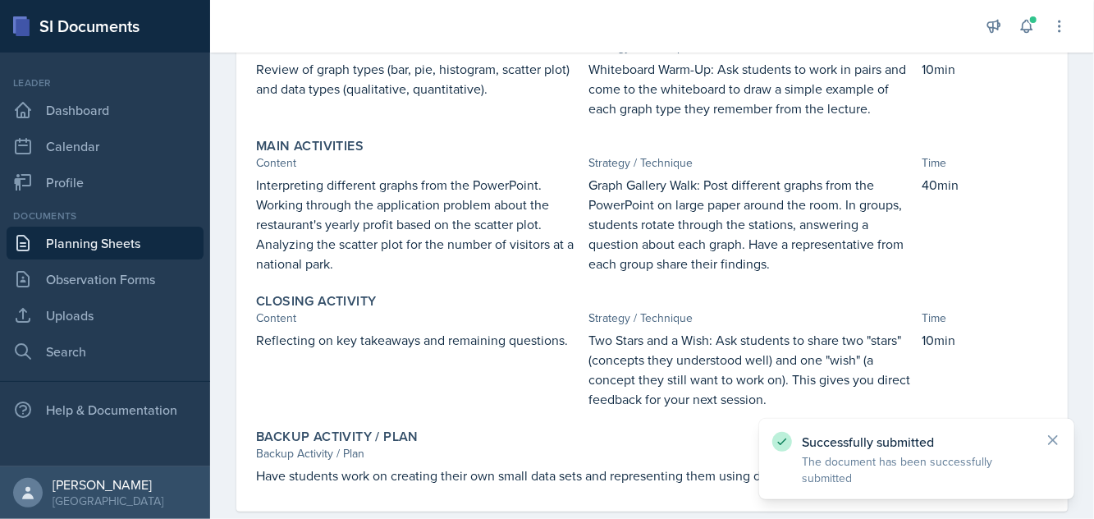
scroll to position [281, 0]
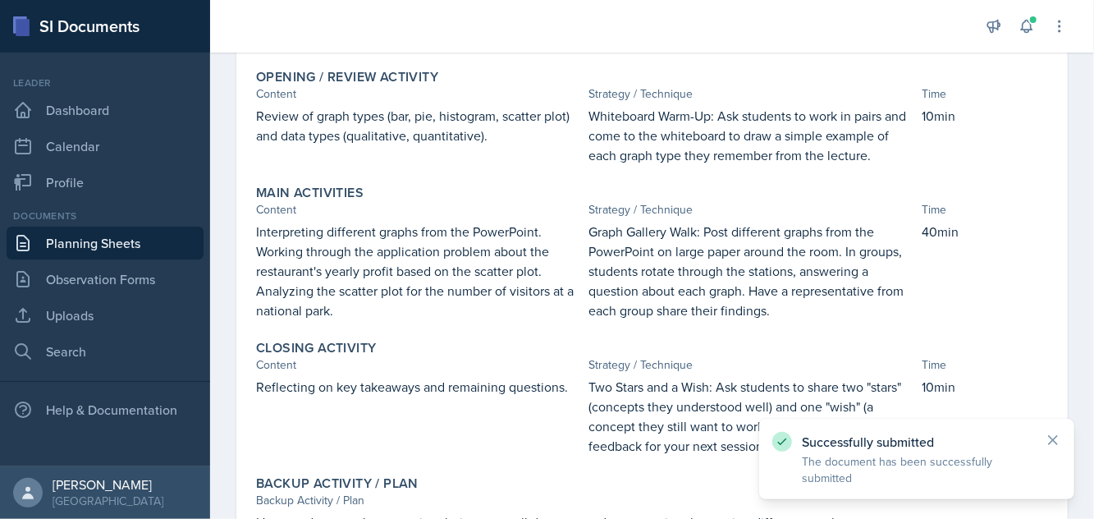
click at [144, 238] on link "Planning Sheets" at bounding box center [105, 242] width 197 height 33
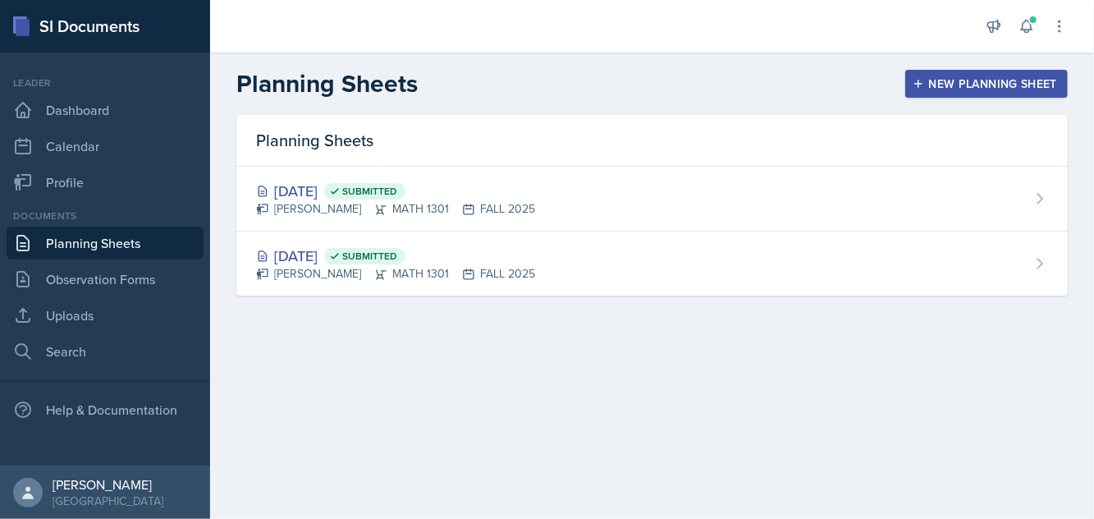
click at [976, 90] on div "New Planning Sheet" at bounding box center [986, 83] width 141 height 13
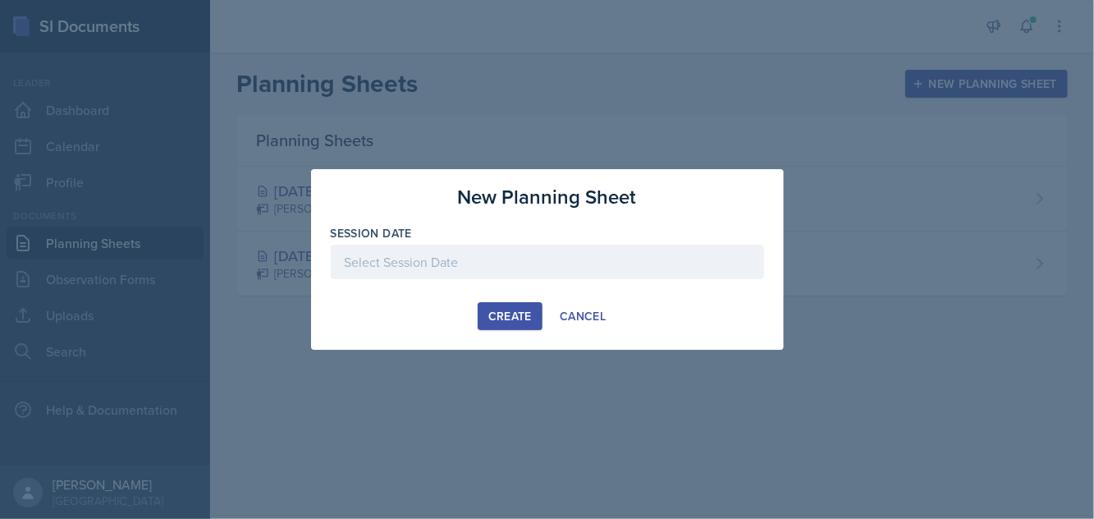
click at [542, 261] on div at bounding box center [547, 262] width 433 height 34
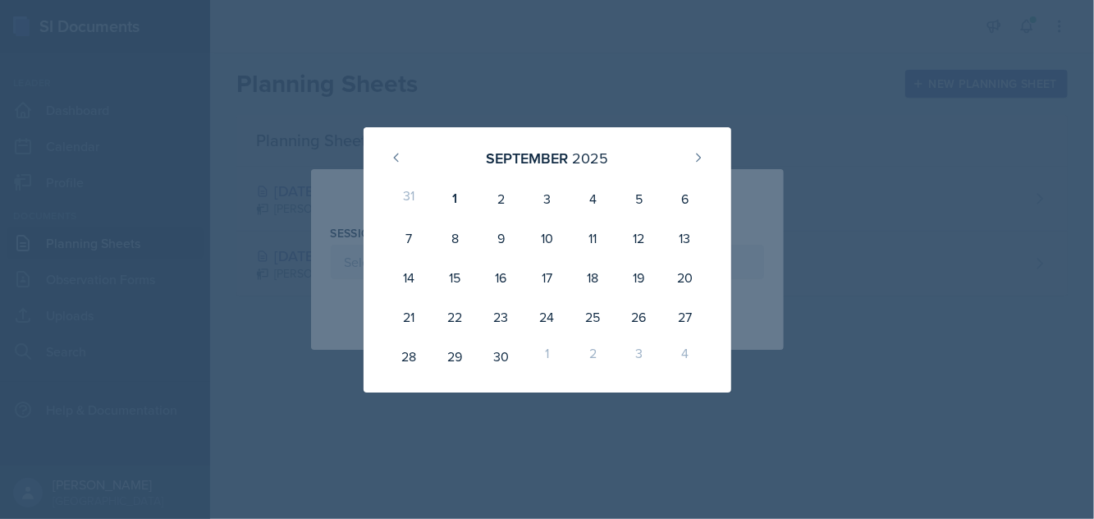
click at [637, 202] on div "5" at bounding box center [638, 198] width 46 height 39
type input "[DATE]"
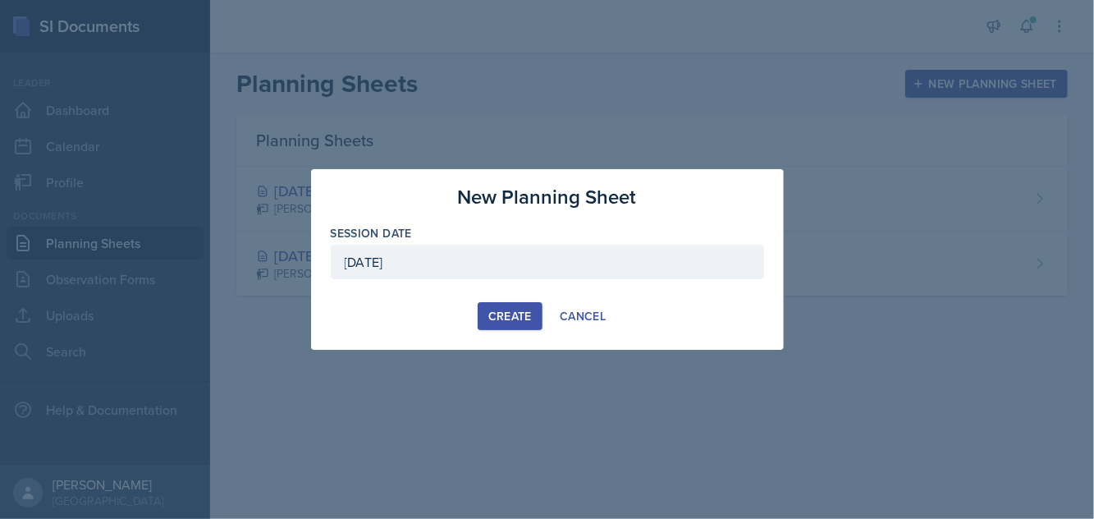
click at [501, 327] on button "Create" at bounding box center [510, 316] width 65 height 28
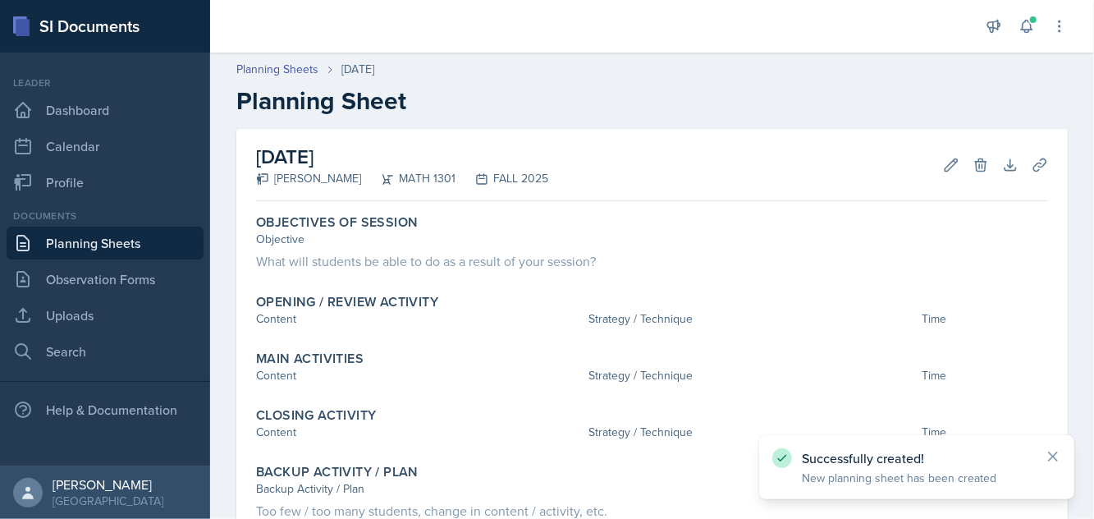
click at [939, 174] on div "[DATE] [PERSON_NAME] MATH 1301 FALL 2025 Edit Delete Download Uploads Autosaving" at bounding box center [652, 165] width 792 height 72
click at [945, 169] on icon at bounding box center [951, 164] width 12 height 12
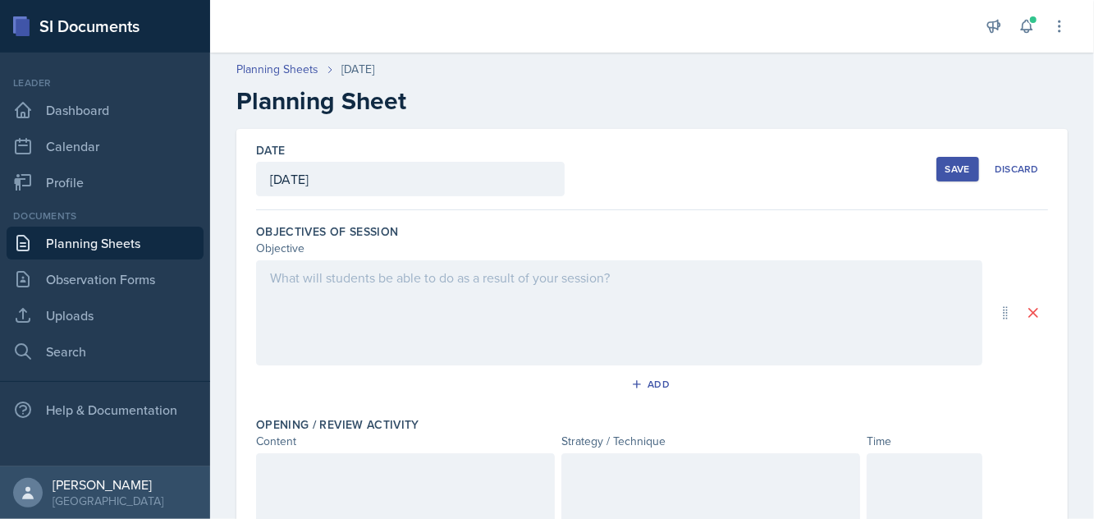
click at [401, 302] on div at bounding box center [619, 312] width 726 height 105
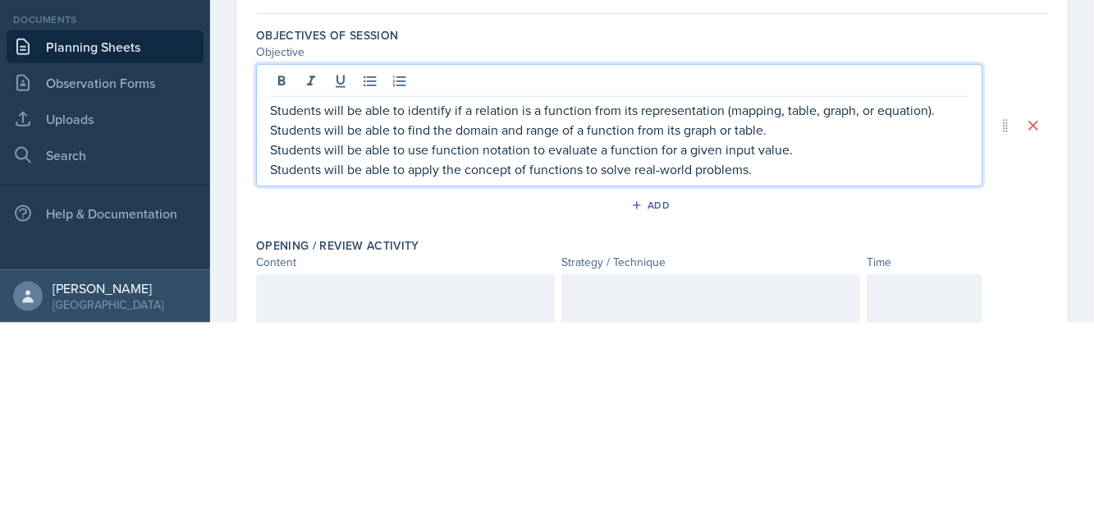
click at [768, 370] on p "Students will be able to apply the concept of functions to solve real-world pro…" at bounding box center [619, 365] width 698 height 20
click at [303, 308] on p "Students will be able to identify if a relation is a function from its represen…" at bounding box center [619, 306] width 698 height 20
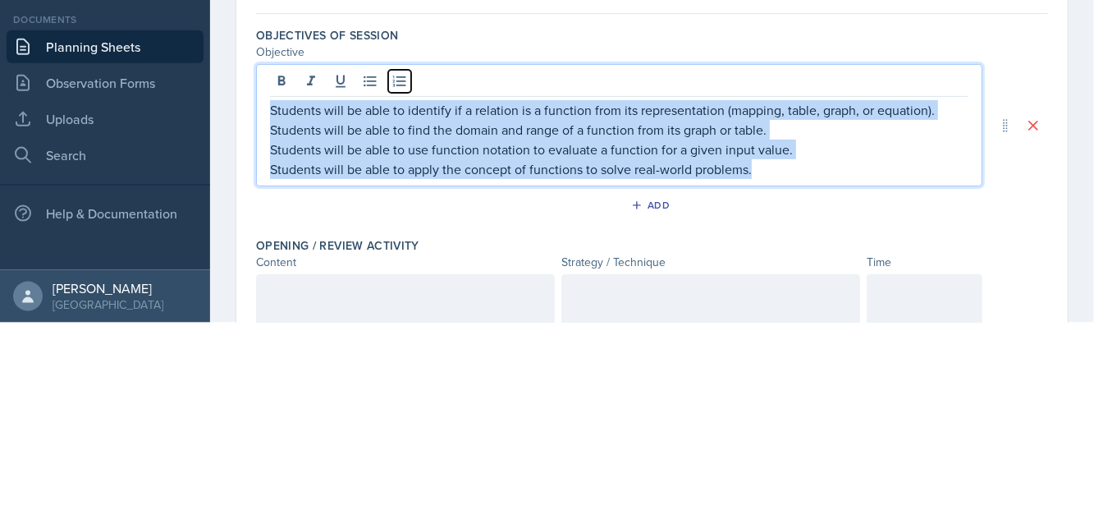
click at [403, 284] on button at bounding box center [399, 277] width 23 height 23
click at [944, 266] on div at bounding box center [619, 279] width 698 height 27
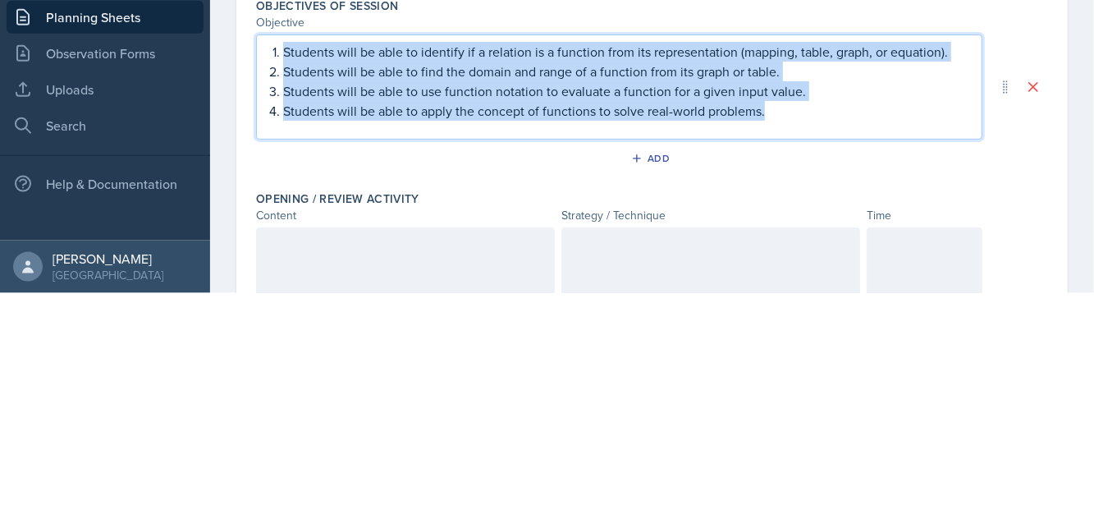
click at [1031, 245] on div "Objective" at bounding box center [652, 248] width 792 height 17
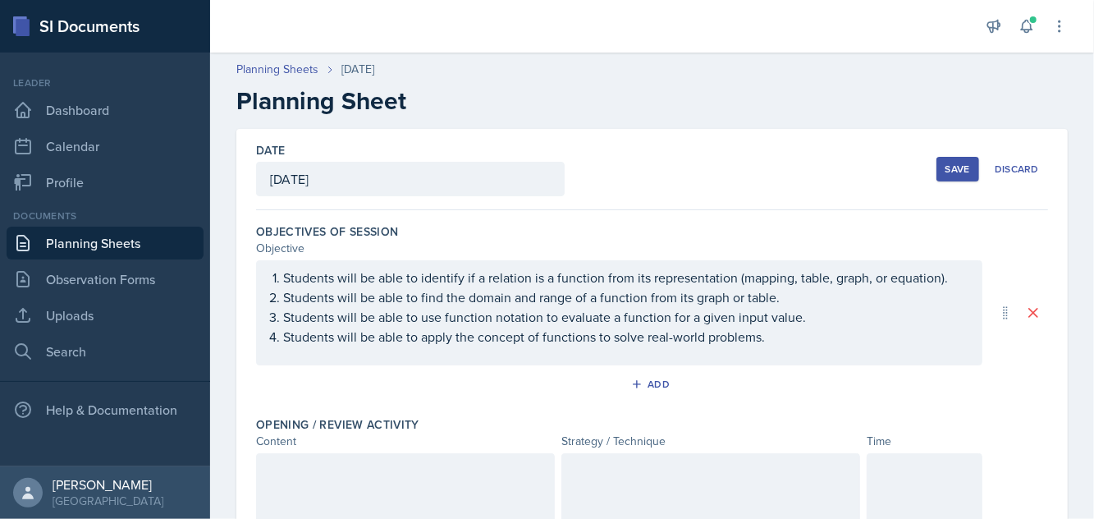
click at [368, 471] on div at bounding box center [405, 505] width 299 height 105
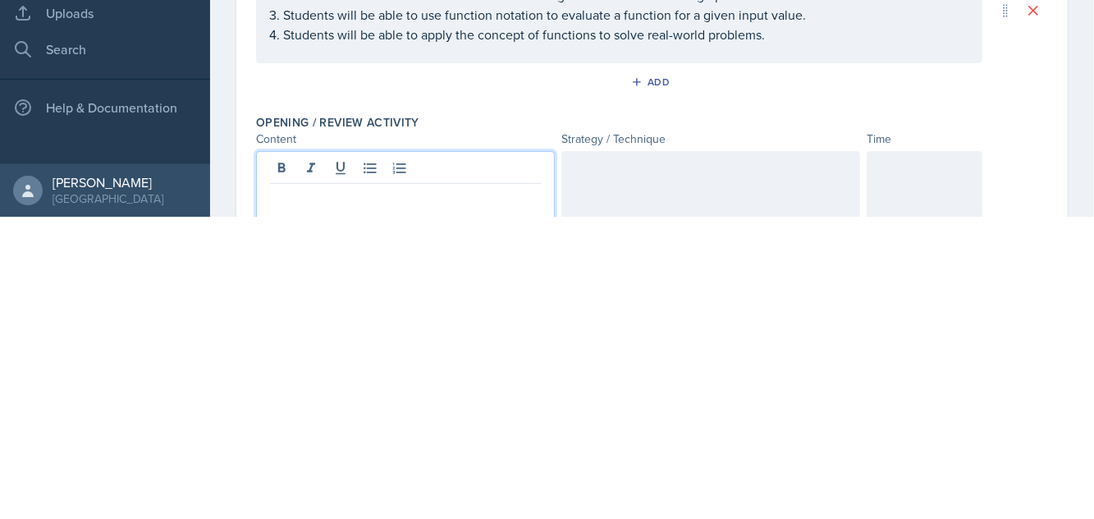
scroll to position [79, 0]
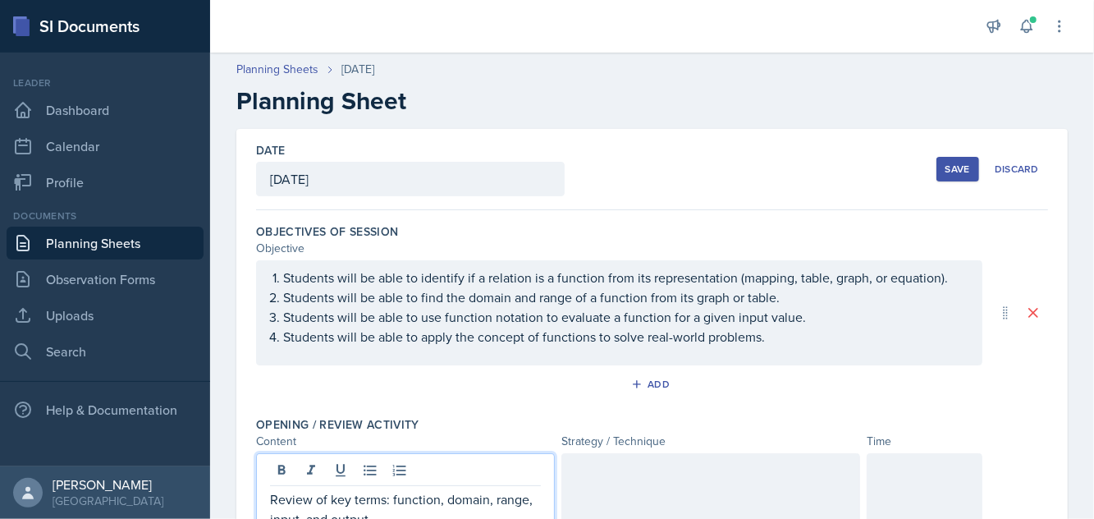
click at [704, 432] on div "Strategy / Technique" at bounding box center [710, 440] width 299 height 17
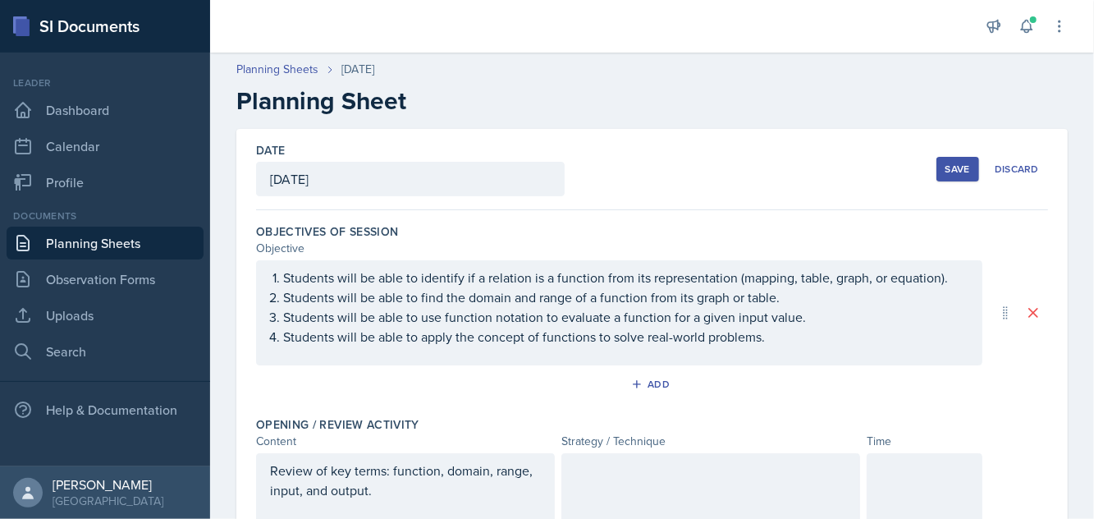
click at [676, 453] on div at bounding box center [710, 505] width 299 height 105
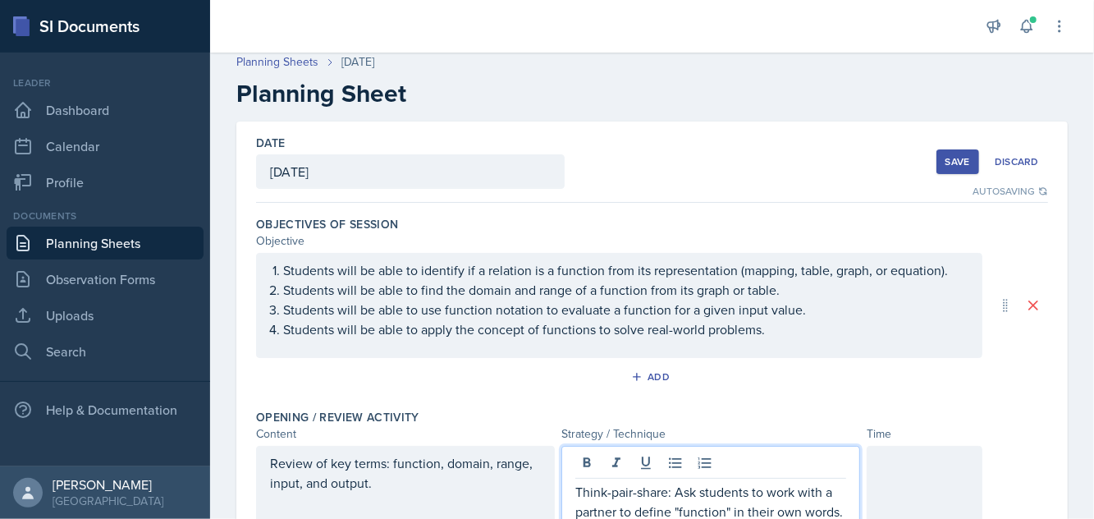
scroll to position [50, 0]
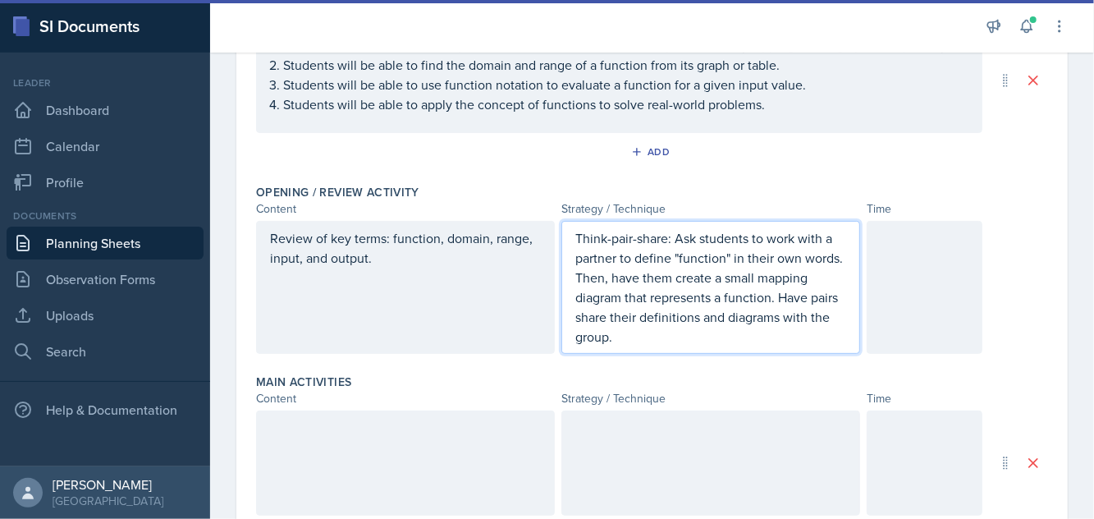
click at [339, 410] on div at bounding box center [405, 462] width 299 height 105
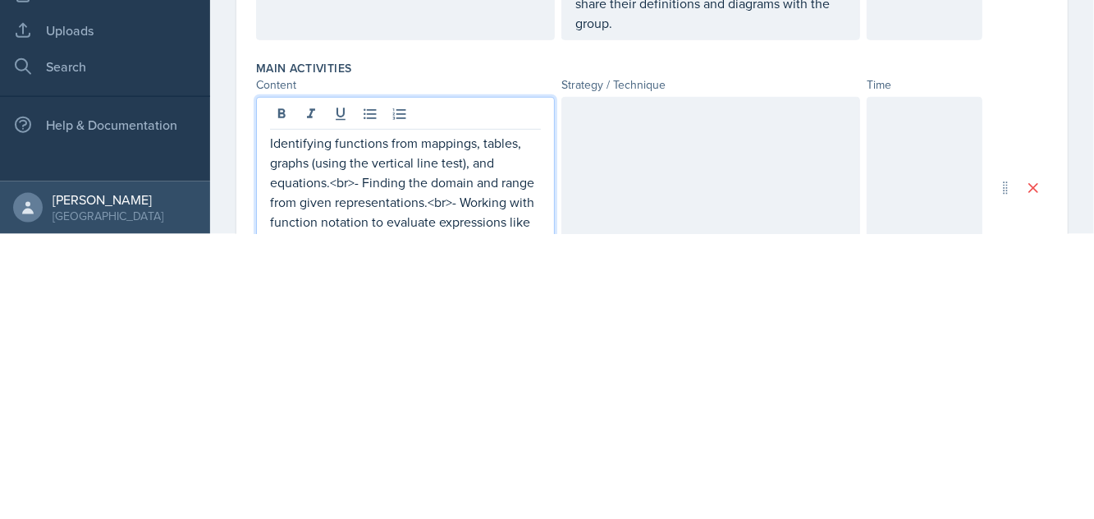
click at [357, 418] on p "Identifying functions from mappings, tables, graphs (using the vertical line te…" at bounding box center [405, 487] width 271 height 138
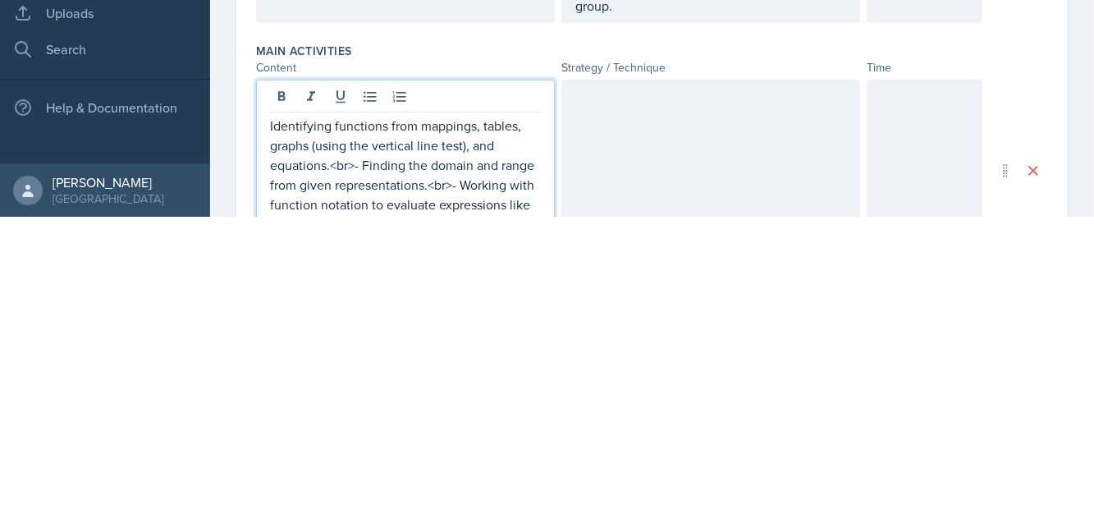
scroll to position [73, 0]
click at [359, 418] on p "Identifying functions from mappings, tables, graphs (using the vertical line te…" at bounding box center [405, 487] width 271 height 138
click at [361, 418] on p "Identifying functions from mappings, tables, graphs (using the vertical line te…" at bounding box center [405, 487] width 271 height 138
click at [441, 418] on p "Identifying functions from mappings, tables, graphs (using the vertical line te…" at bounding box center [405, 487] width 271 height 138
click at [427, 418] on p "Identifying functions from mappings, tables, graphs (using the vertical line te…" at bounding box center [405, 487] width 271 height 138
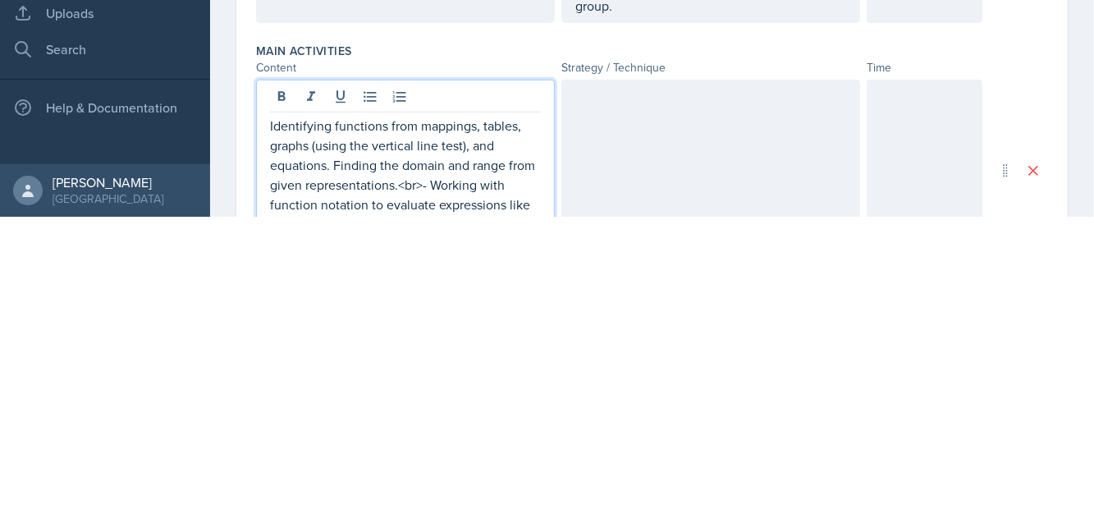
click at [436, 418] on p "Identifying functions from mappings, tables, graphs (using the vertical line te…" at bounding box center [405, 487] width 271 height 138
click at [429, 418] on p "Identifying functions from mappings, tables, graphs (using the vertical line te…" at bounding box center [405, 487] width 271 height 138
click at [331, 453] on p "Identifying functions from mappings, tables, graphs (using the vertical line te…" at bounding box center [405, 487] width 271 height 138
click at [330, 455] on p "Identifying functions from mappings, tables, graphs (using the vertical line te…" at bounding box center [405, 487] width 271 height 138
click at [328, 452] on p "Identifying functions from mappings, tables, graphs (using the vertical line te…" at bounding box center [405, 487] width 271 height 138
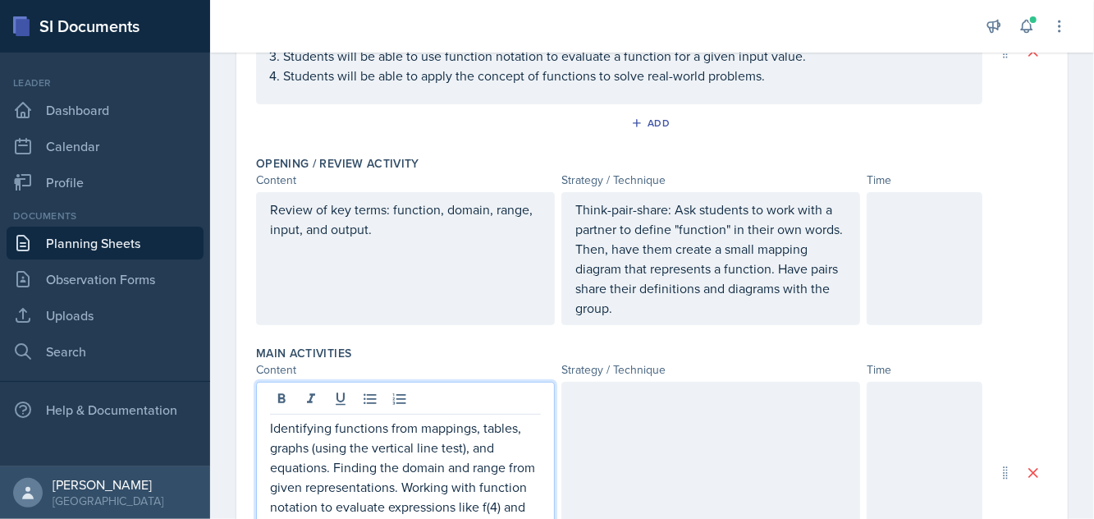
click at [710, 389] on p at bounding box center [710, 399] width 271 height 20
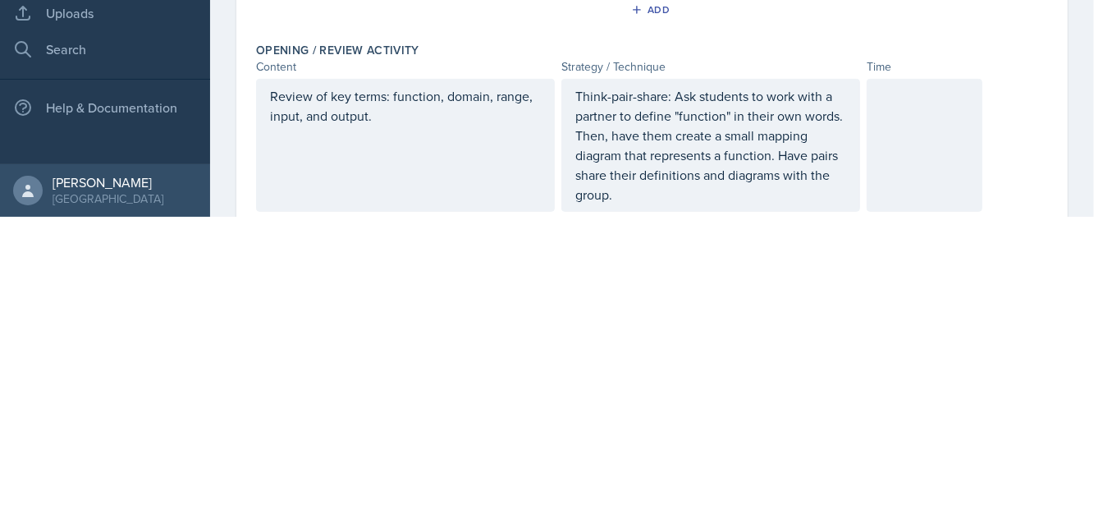
scroll to position [71, 0]
click at [669, 389] on p "Think-pair-share: Ask students to work with a partner to define "function" in t…" at bounding box center [710, 448] width 271 height 118
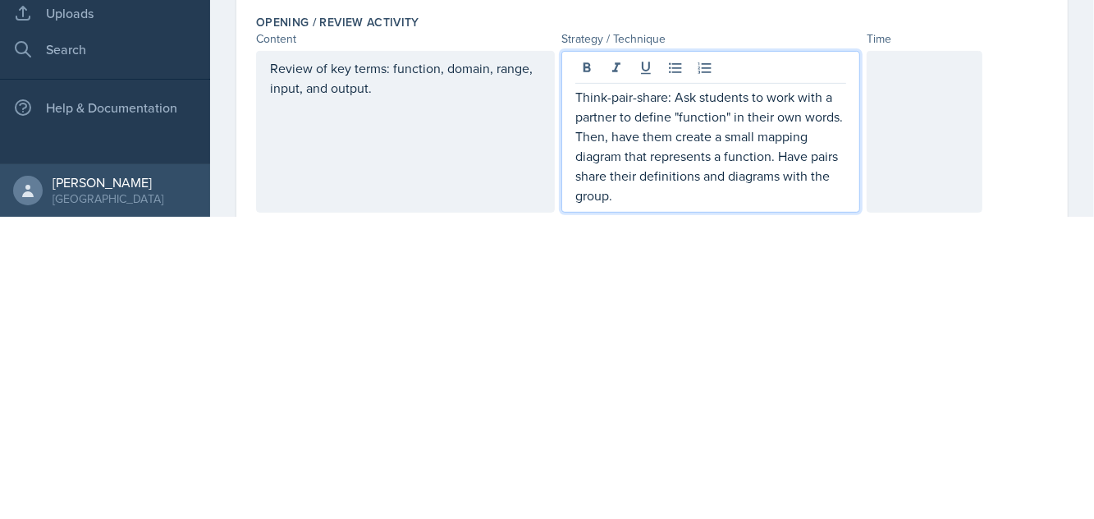
click at [673, 389] on p "Think-pair-share: Ask students to work with a partner to define "function" in t…" at bounding box center [710, 448] width 271 height 118
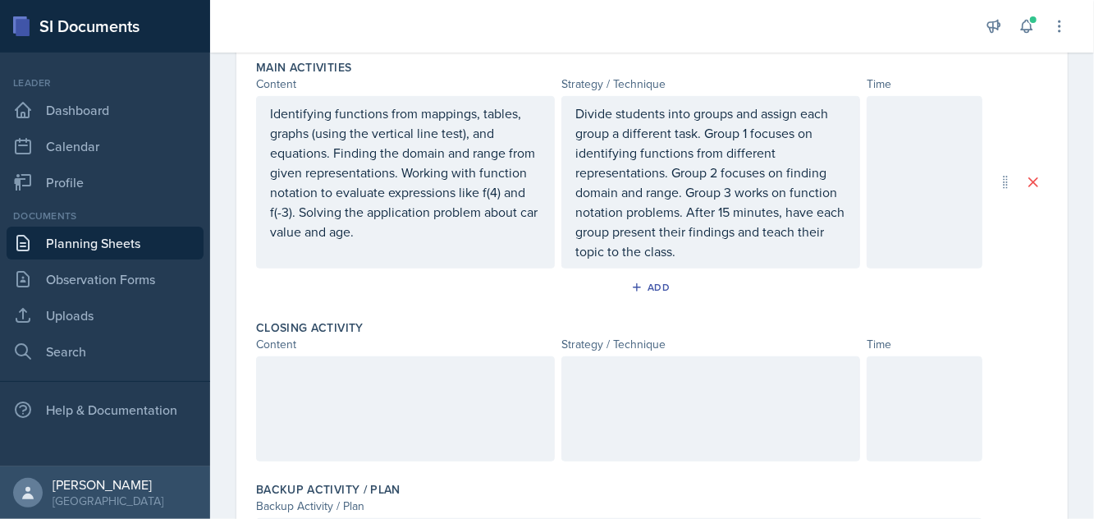
scroll to position [527, 0]
click at [386, 359] on div at bounding box center [405, 408] width 299 height 105
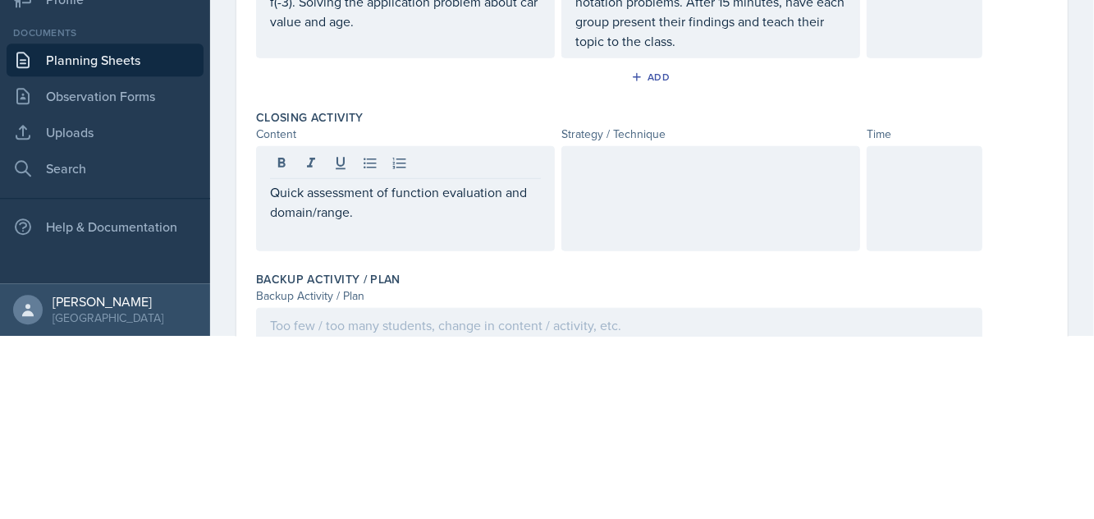
scroll to position [79, 0]
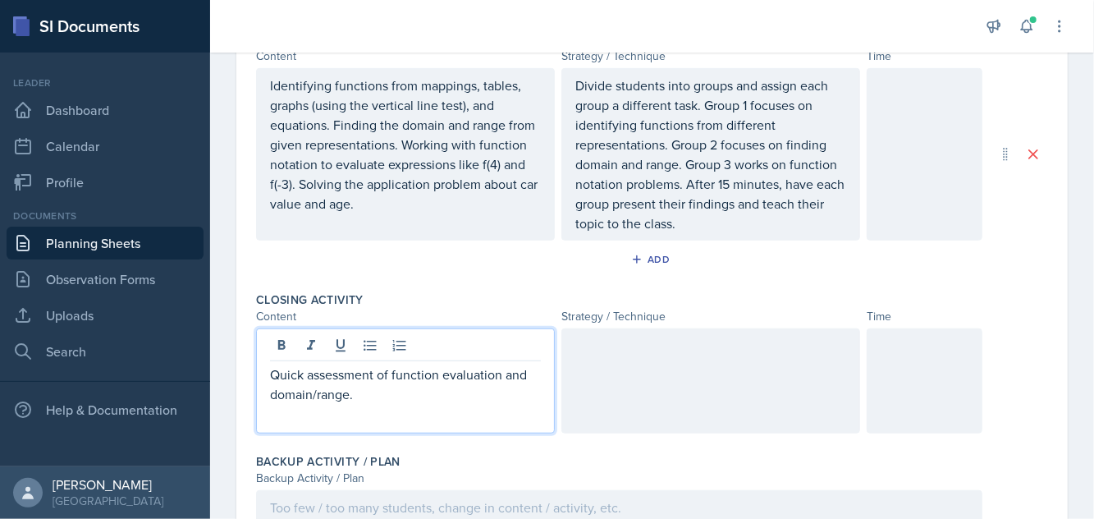
click at [697, 308] on div "Strategy / Technique" at bounding box center [710, 316] width 299 height 17
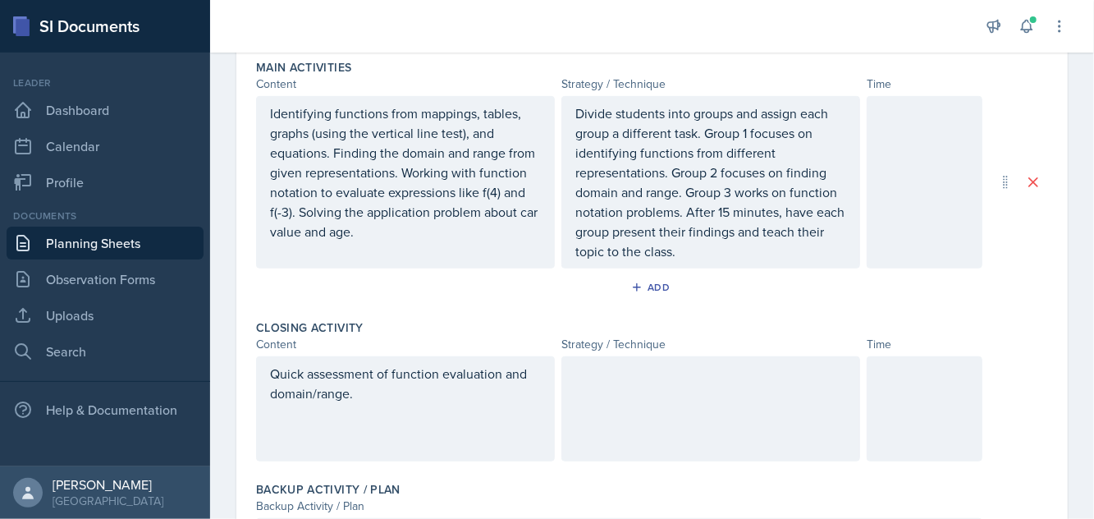
click at [685, 382] on div at bounding box center [710, 408] width 299 height 105
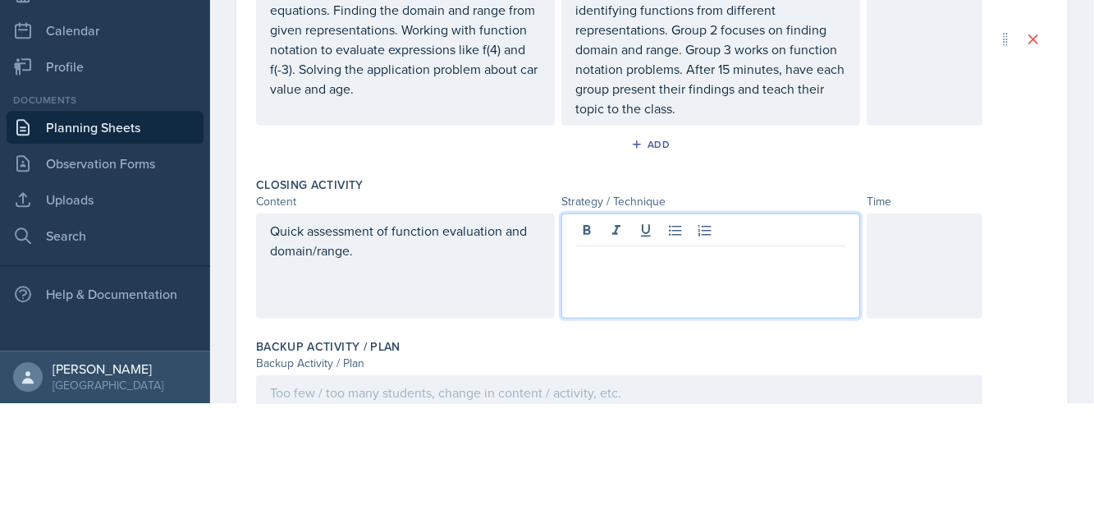
scroll to position [78, 0]
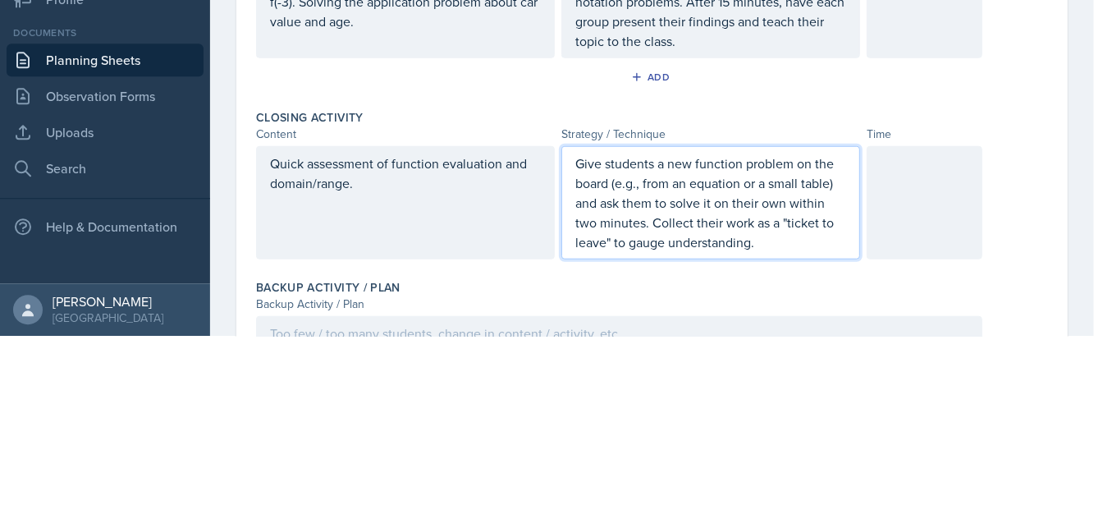
click at [798, 215] on div "Divide students into groups and assign each group a different task. Group 1 foc…" at bounding box center [710, 154] width 299 height 172
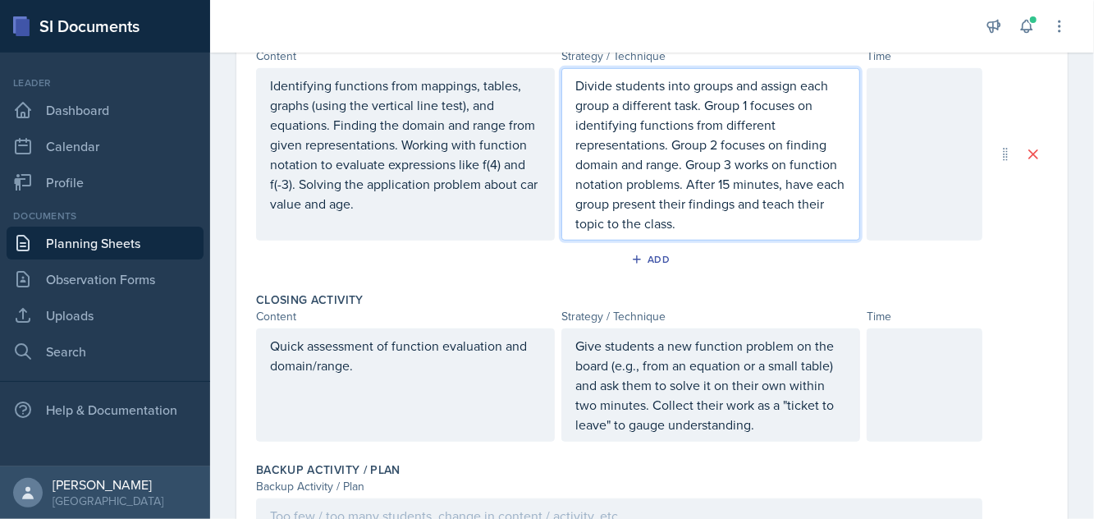
click at [967, 118] on div at bounding box center [924, 154] width 116 height 172
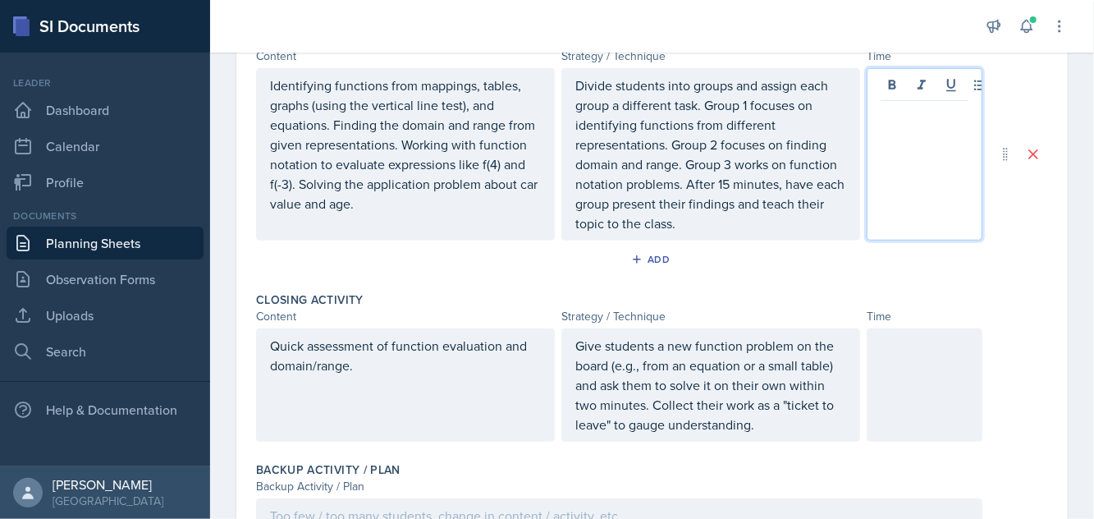
scroll to position [50, 0]
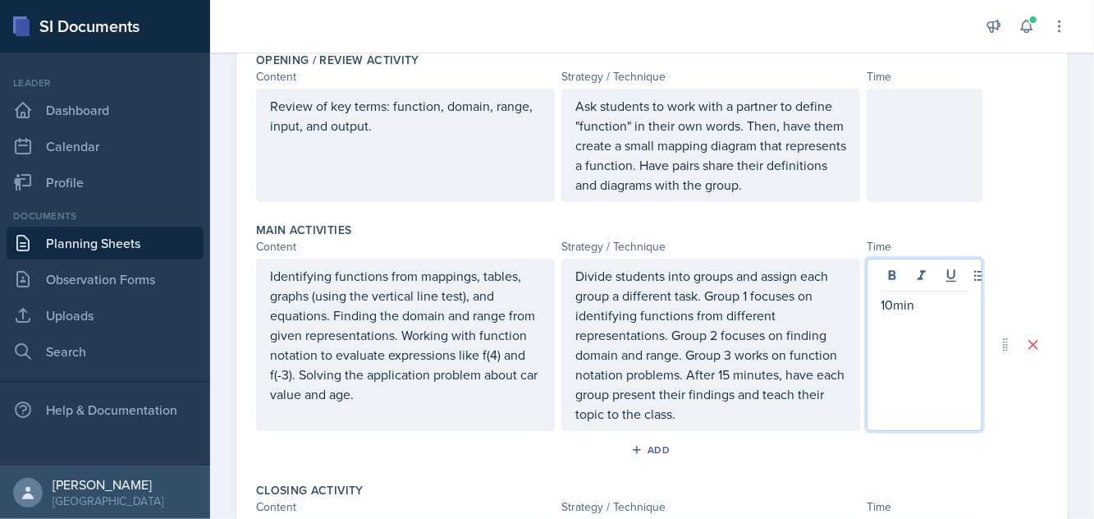
click at [929, 102] on p at bounding box center [924, 106] width 88 height 20
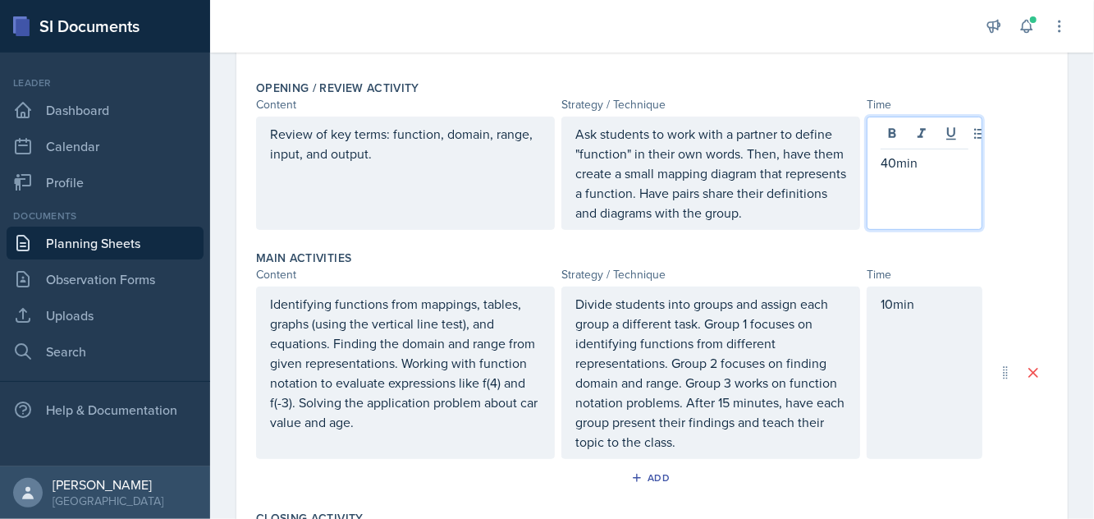
click at [1018, 113] on div "Content Strategy / Technique Time" at bounding box center [652, 104] width 792 height 17
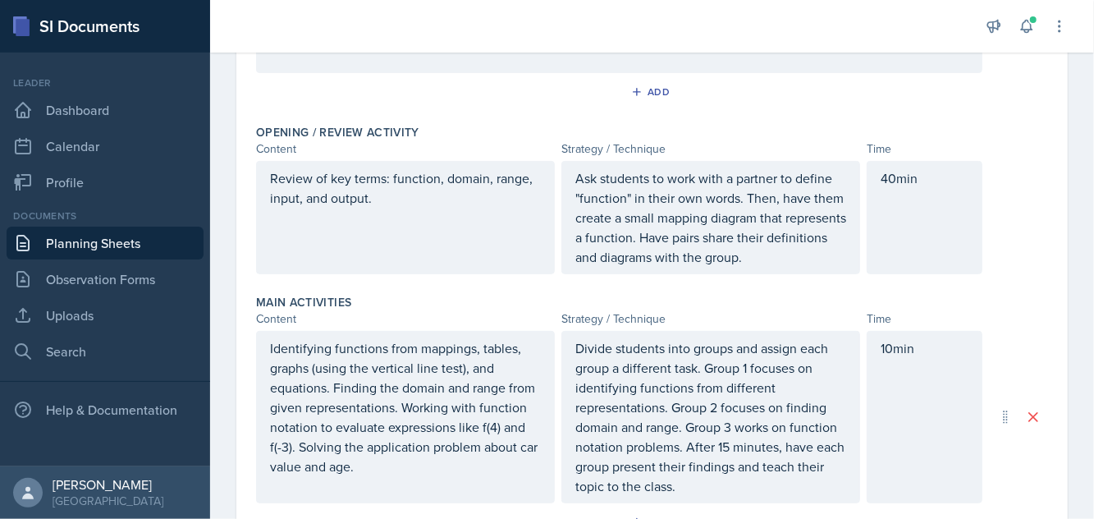
scroll to position [291, 0]
click at [917, 173] on div "40min" at bounding box center [924, 218] width 116 height 113
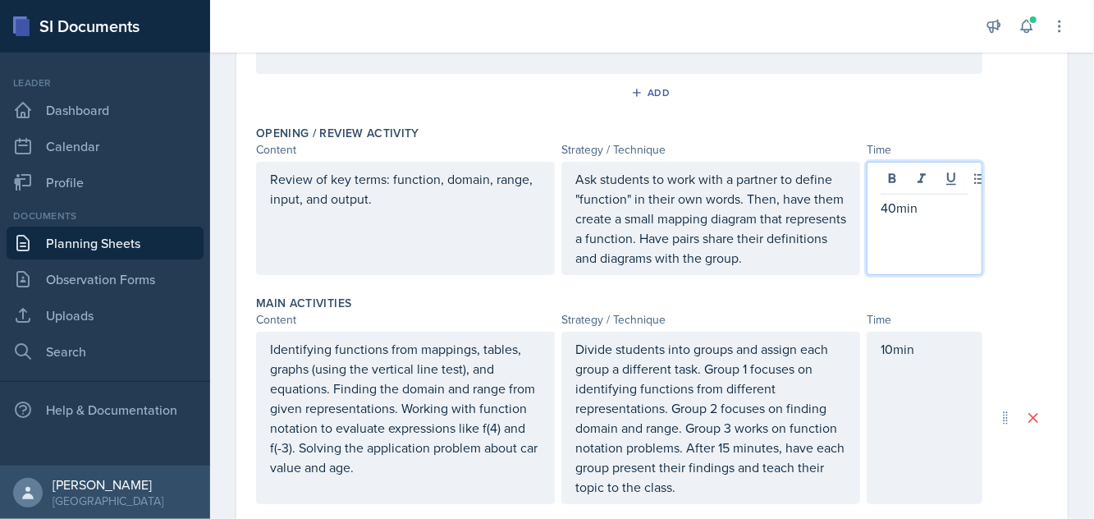
scroll to position [0, 0]
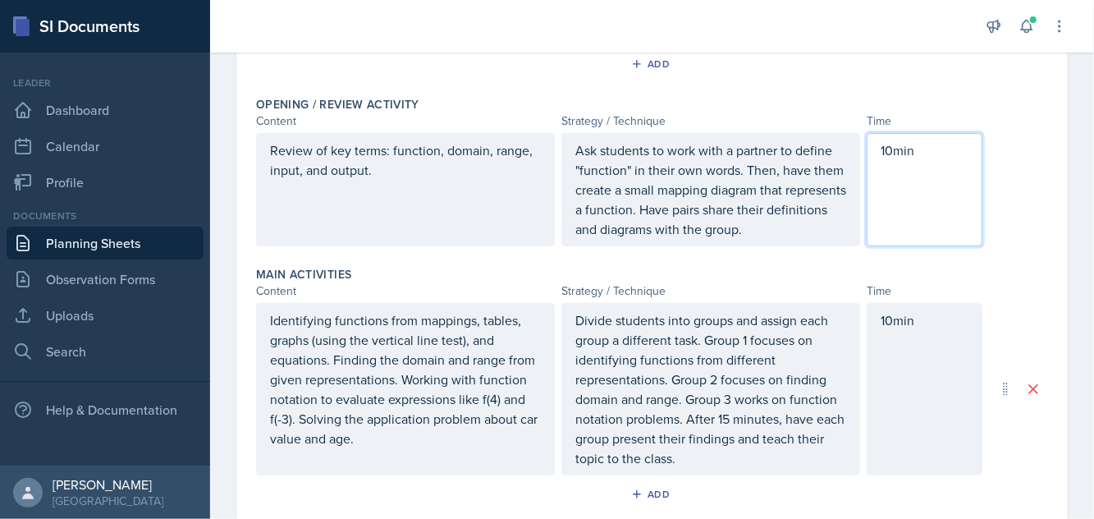
click at [1044, 159] on div "Review of key terms: function, domain, range, input, and output. Ask students t…" at bounding box center [652, 189] width 792 height 113
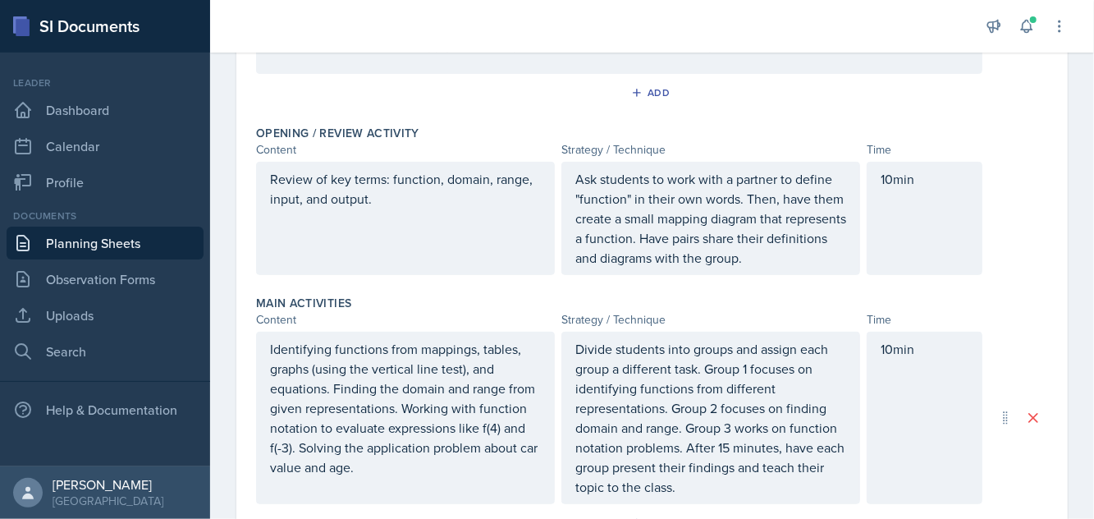
click at [910, 391] on div "10min" at bounding box center [924, 417] width 116 height 172
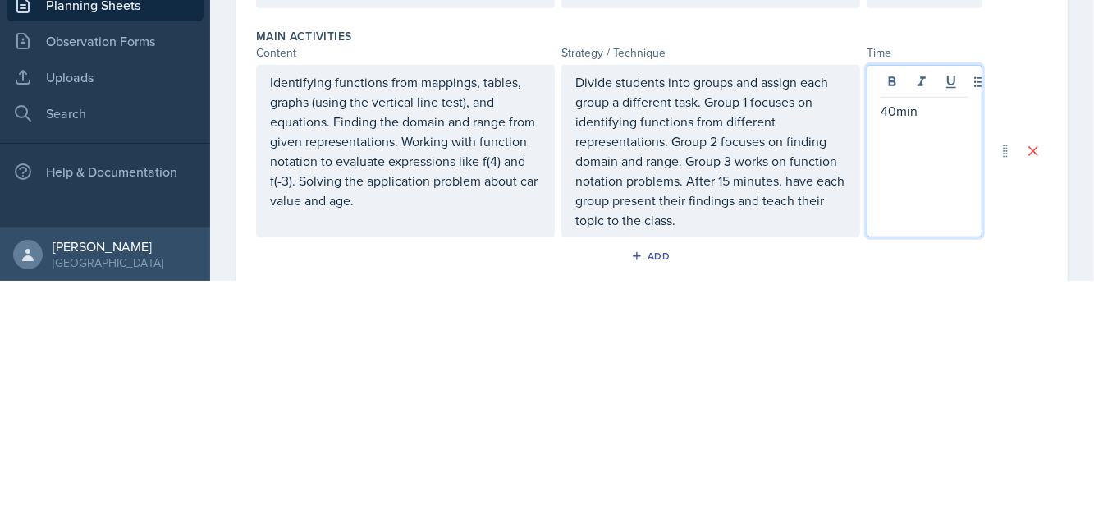
click at [1065, 295] on div "Date [DATE] [DATE] 31 1 2 3 4 5 6 7 8 9 10 11 12 13 14 15 16 17 18 19 20 21 22 …" at bounding box center [651, 336] width 831 height 1055
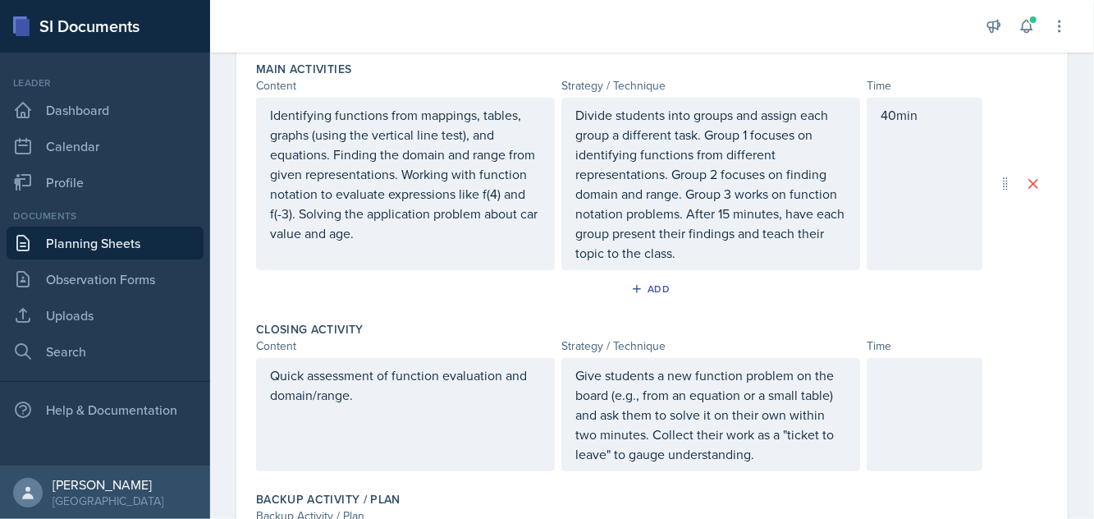
click at [912, 404] on div at bounding box center [924, 414] width 116 height 113
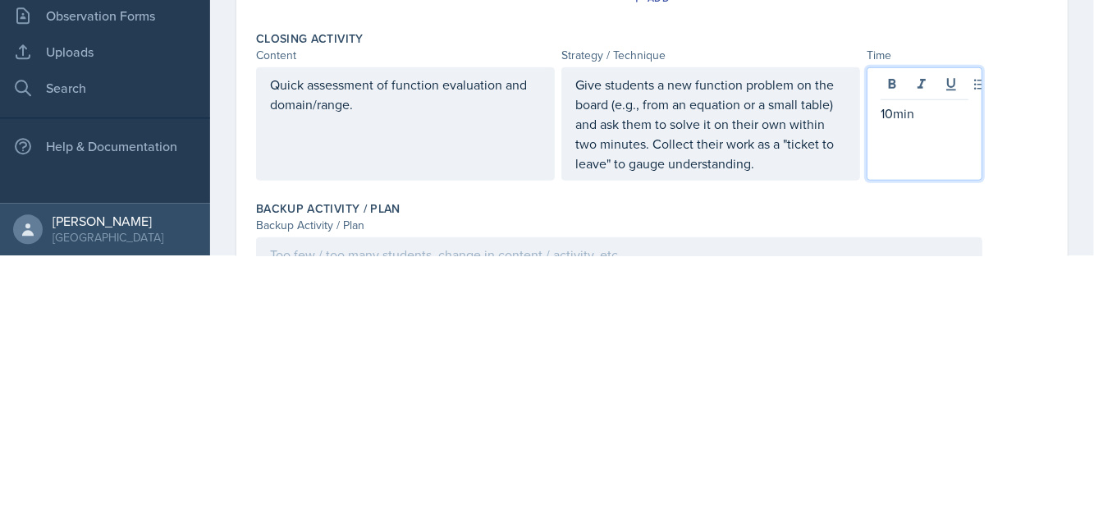
click at [1018, 422] on div "Quick assessment of function evaluation and domain/range. Give students a new f…" at bounding box center [652, 386] width 792 height 113
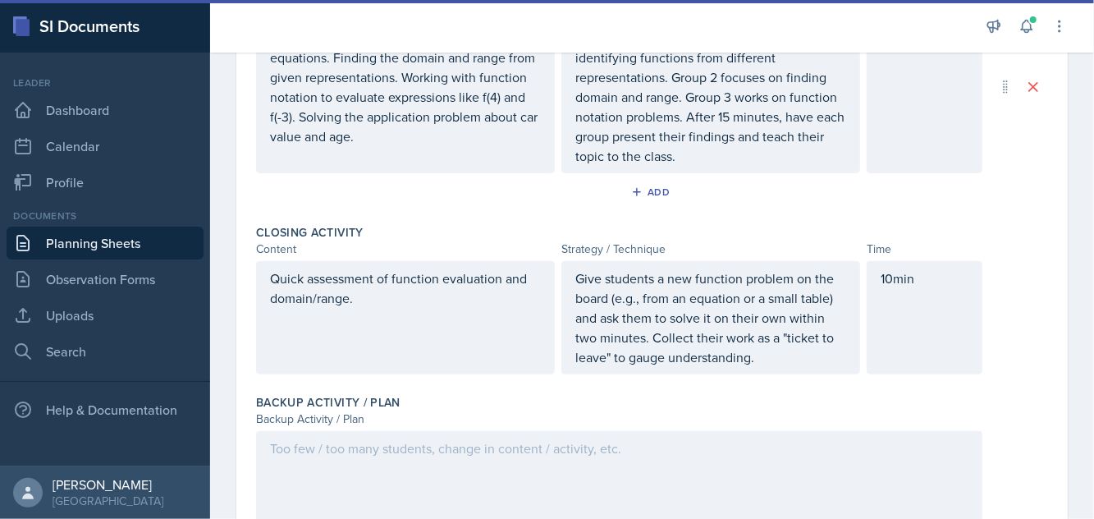
click at [373, 461] on div at bounding box center [619, 483] width 726 height 105
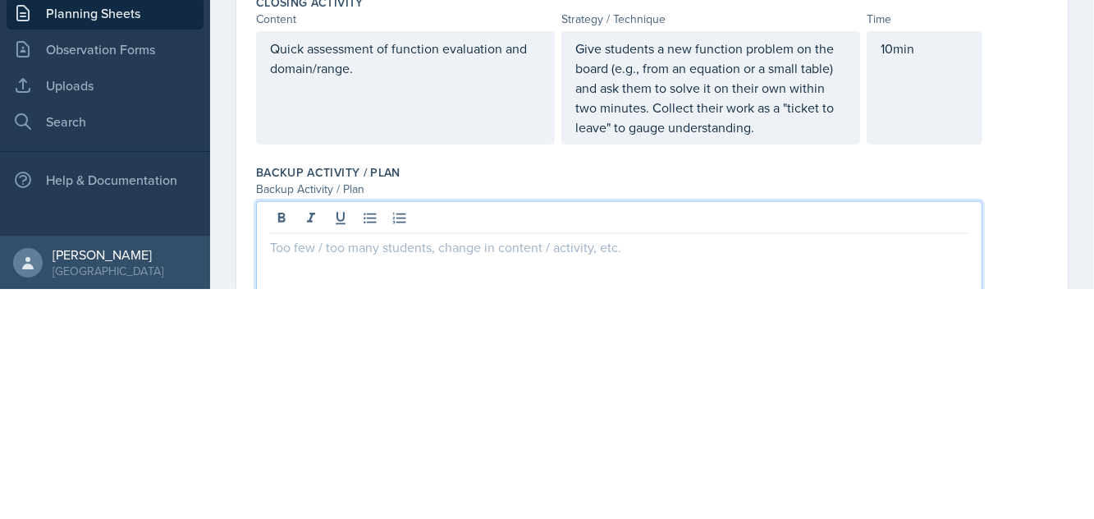
scroll to position [62, 0]
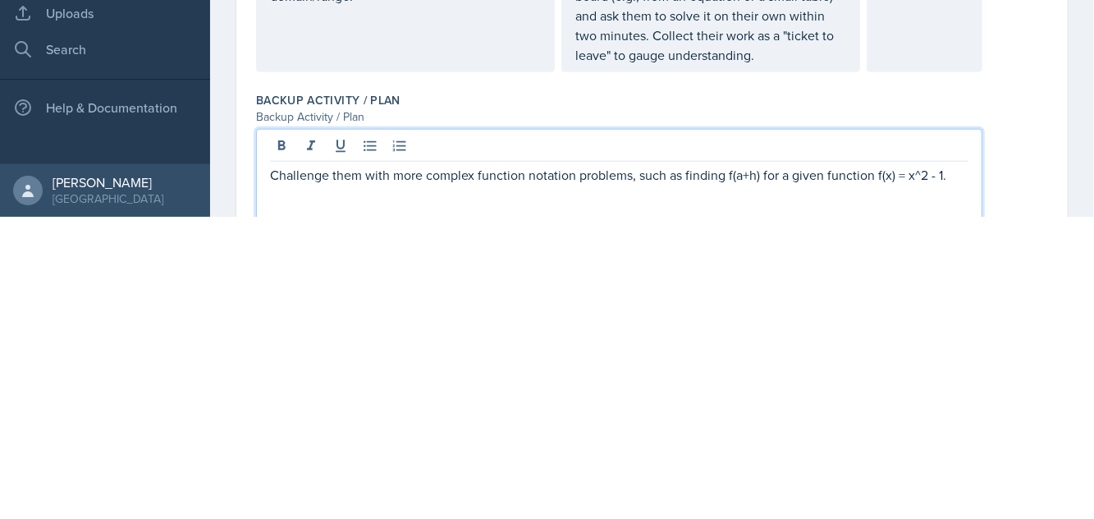
click at [1037, 467] on div "Challenge them with more complex function notation problems, such as finding f(…" at bounding box center [652, 483] width 792 height 105
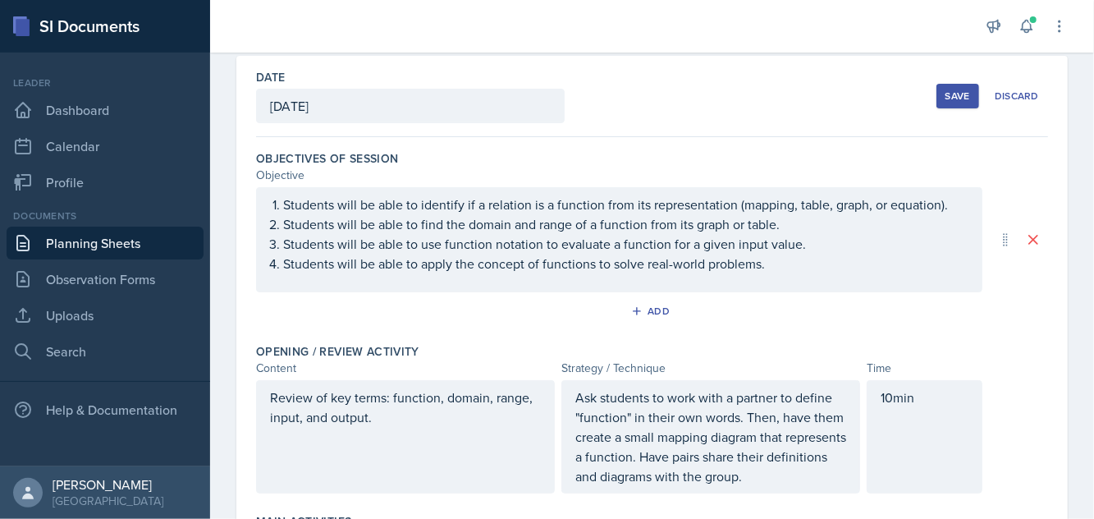
scroll to position [0, 0]
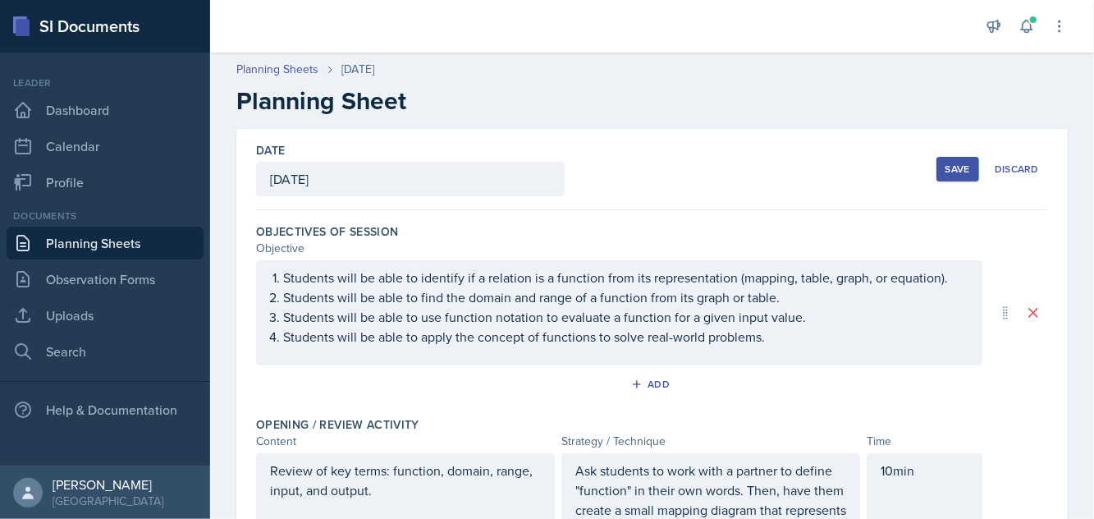
click at [953, 157] on button "Save" at bounding box center [957, 169] width 43 height 25
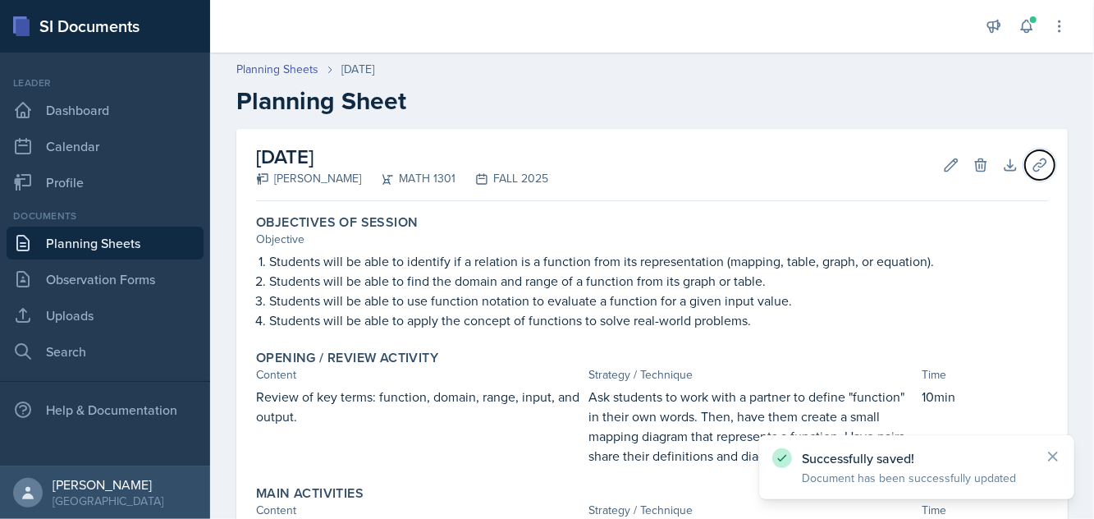
click at [1046, 157] on icon at bounding box center [1039, 165] width 16 height 16
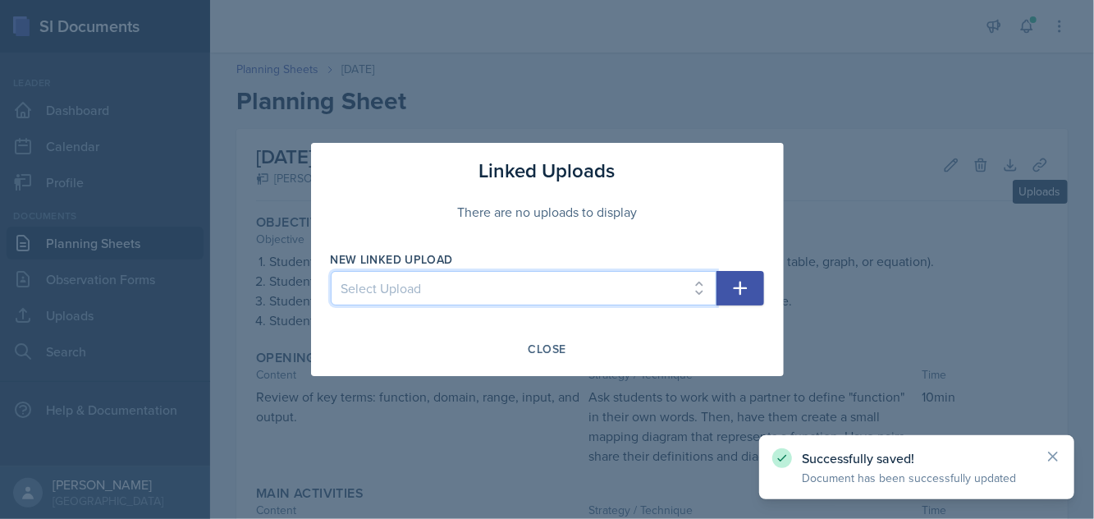
click at [638, 286] on select "Select Upload College Algebra Ch. 1: Introduction to Functions and Graphs Colle…" at bounding box center [524, 288] width 386 height 34
select select "f7b27be2-27e0-4af0-8654-5265d9d0bfc8"
click at [331, 271] on select "Select Upload College Algebra Ch. 1: Introduction to Functions and Graphs Colle…" at bounding box center [524, 288] width 386 height 34
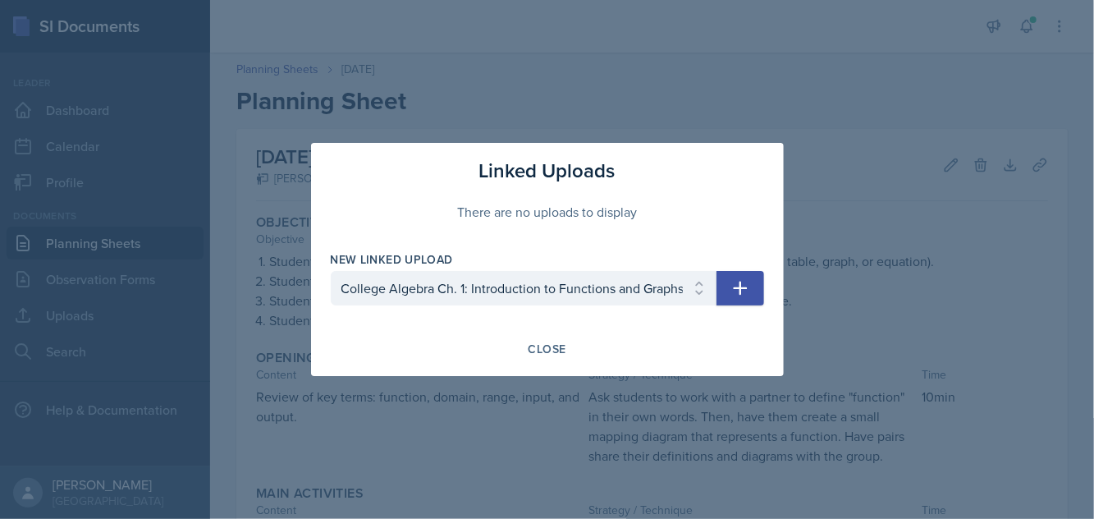
click at [746, 276] on button "button" at bounding box center [740, 288] width 48 height 34
select select
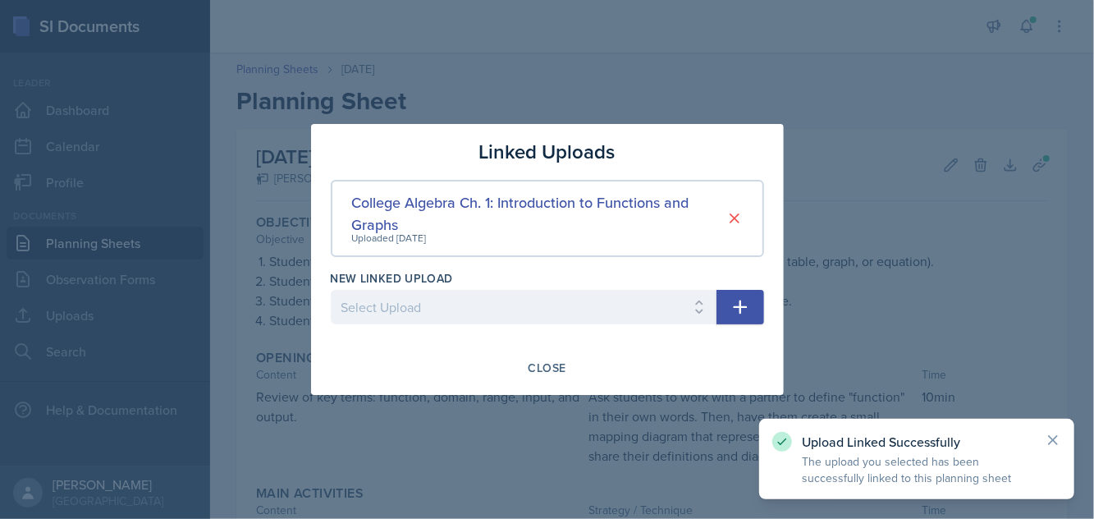
click at [546, 377] on button "Close" at bounding box center [547, 368] width 59 height 28
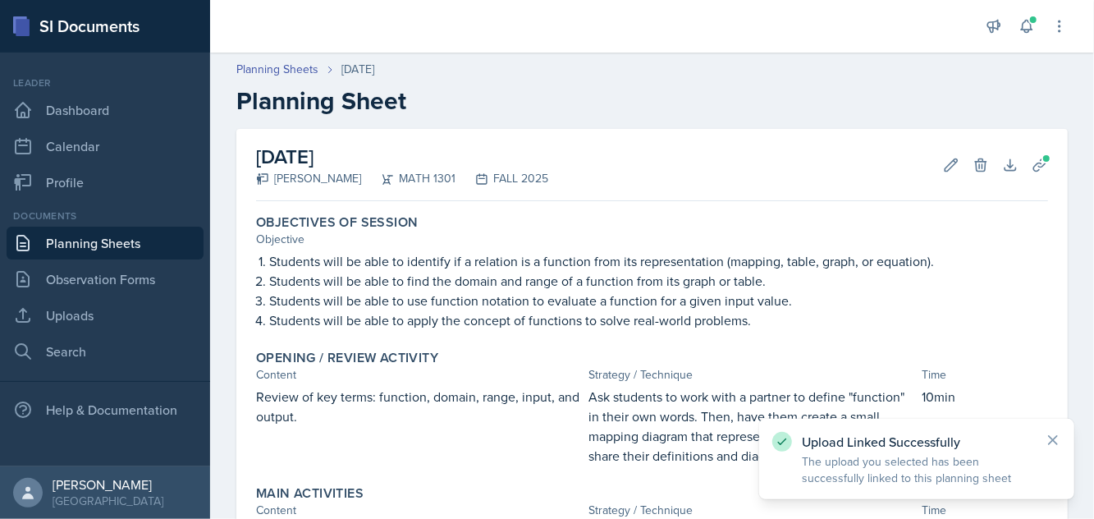
scroll to position [367, 0]
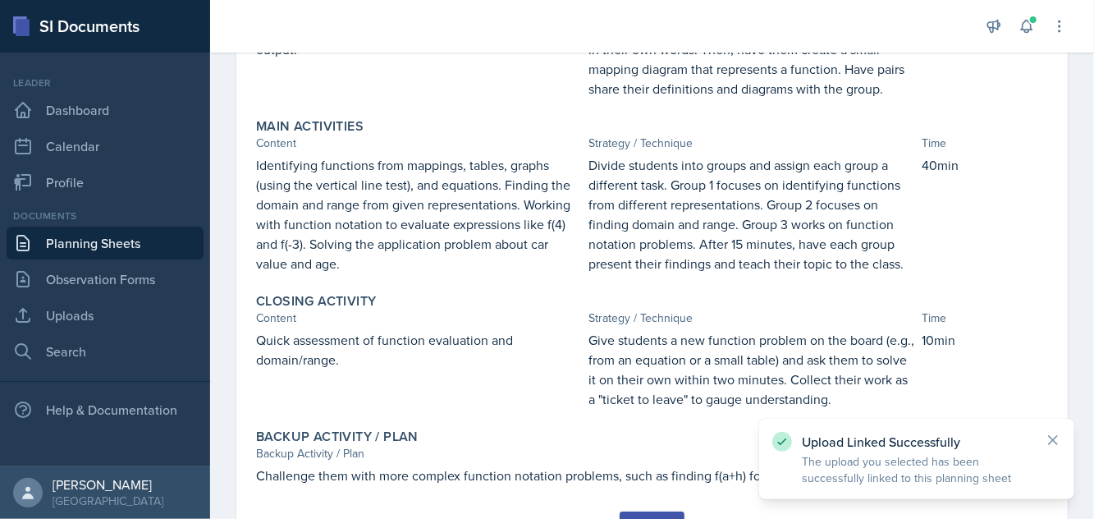
click at [624, 511] on button "Submit" at bounding box center [651, 525] width 65 height 28
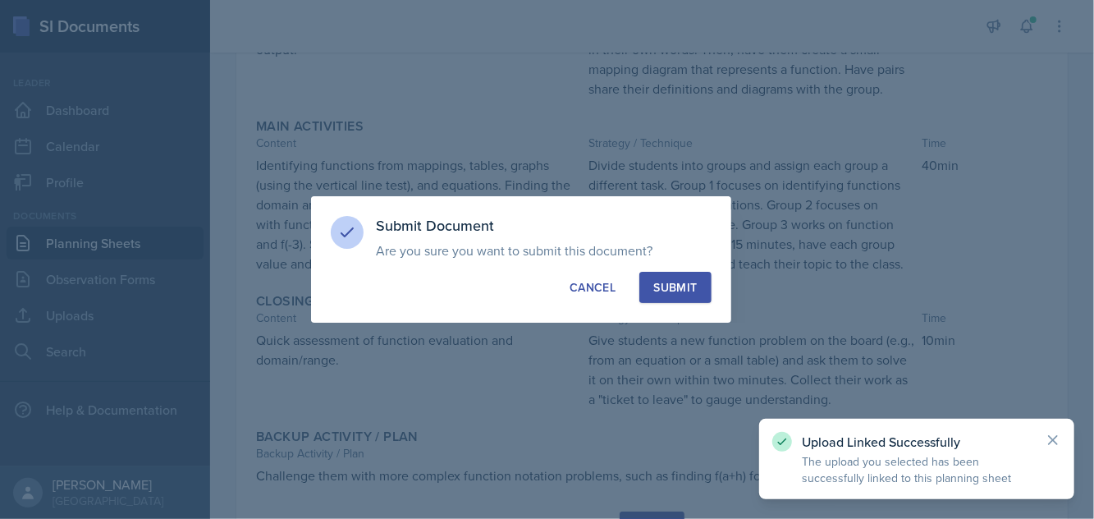
click at [697, 284] on div "Submit" at bounding box center [674, 287] width 43 height 16
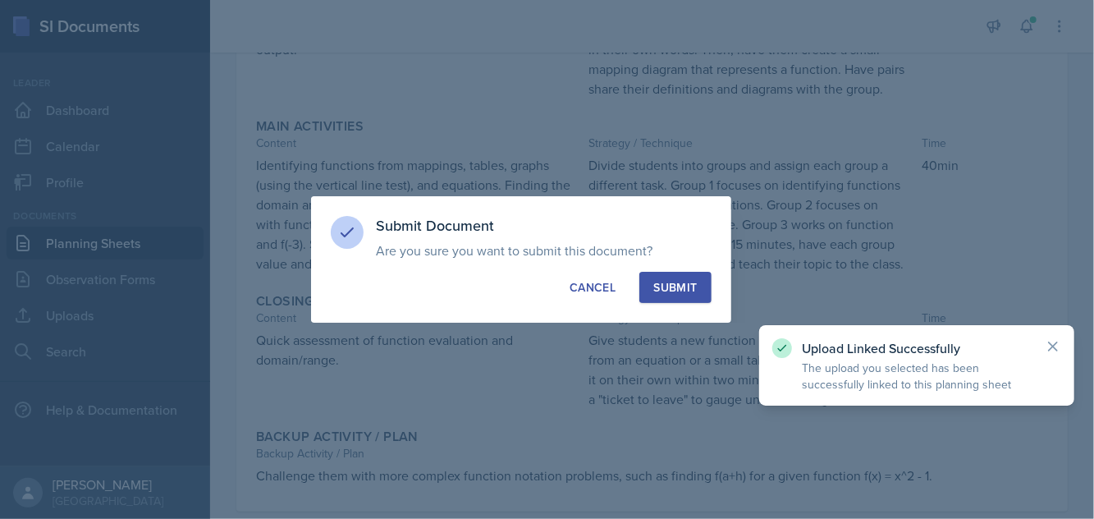
scroll to position [320, 0]
